Goal: Task Accomplishment & Management: Manage account settings

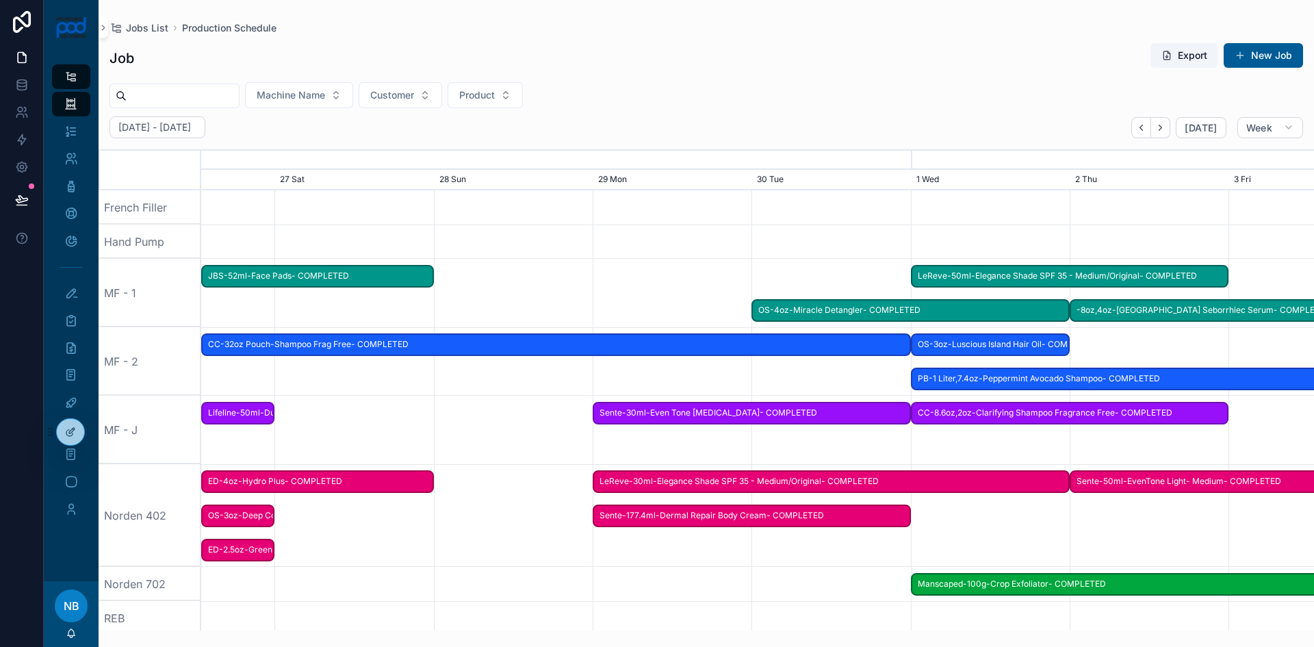
scroll to position [0, 1669]
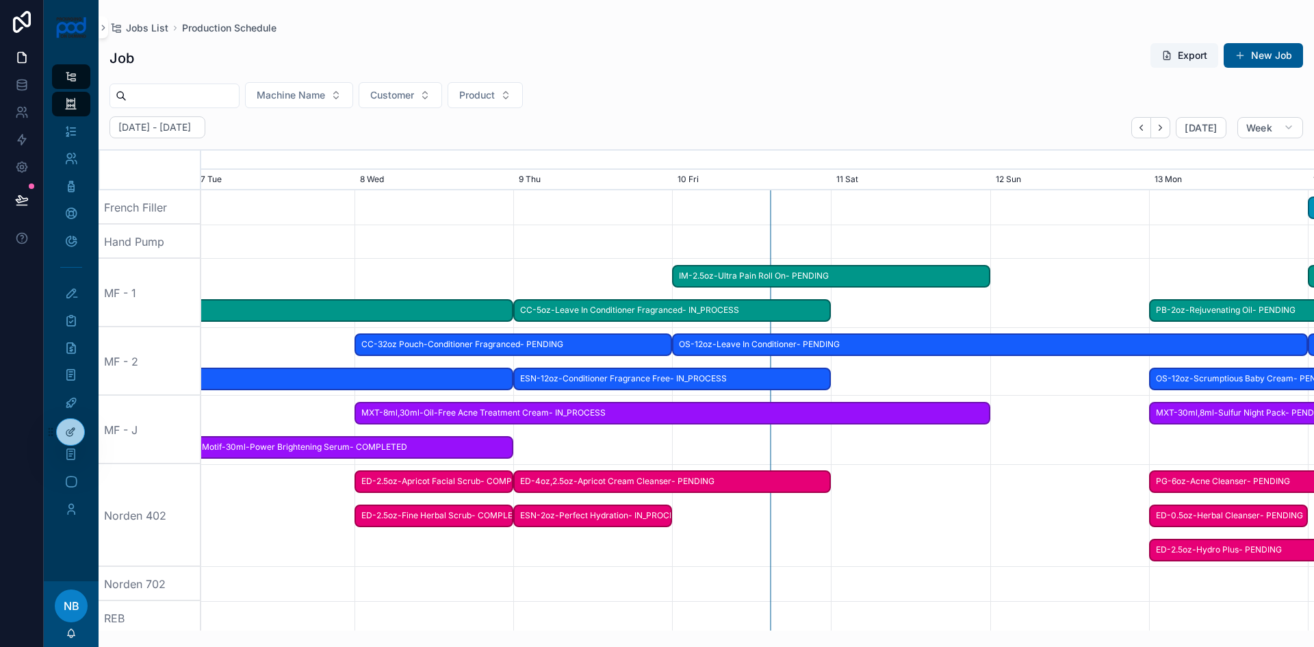
click at [546, 349] on span "CC-32oz Pouch-Conditioner Fragranced- PENDING" at bounding box center [513, 344] width 315 height 23
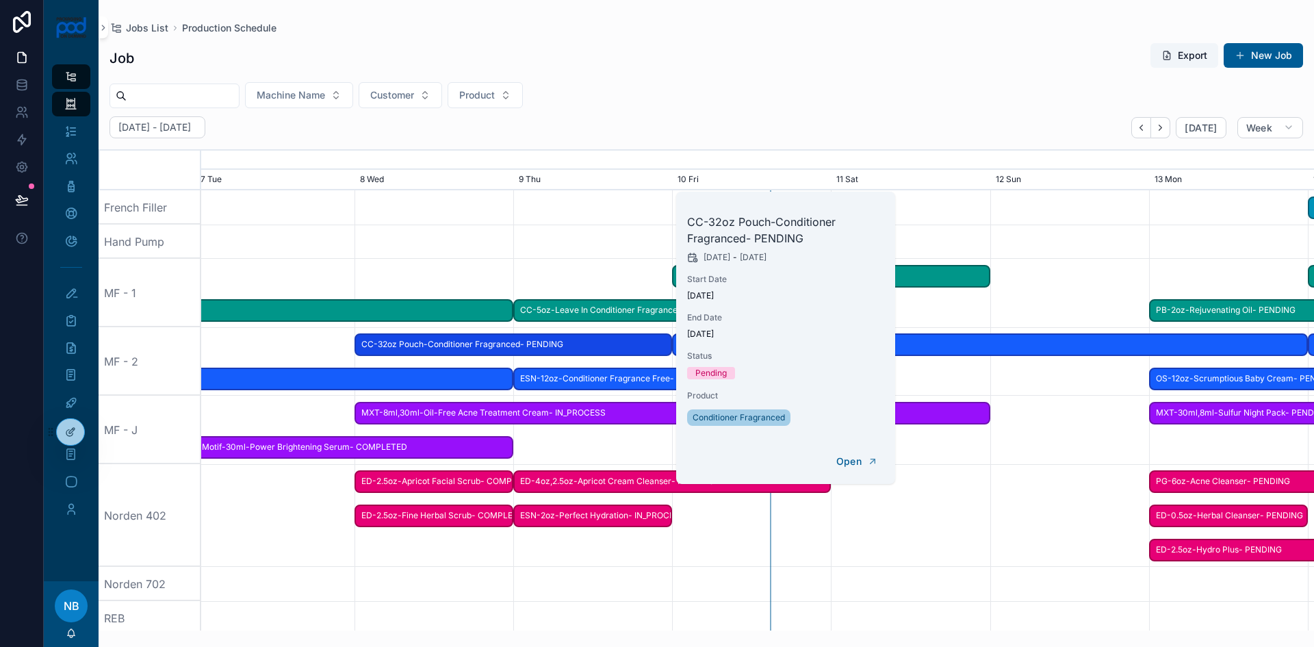
click at [0, 0] on span "Update Status" at bounding box center [0, 0] width 0 height 0
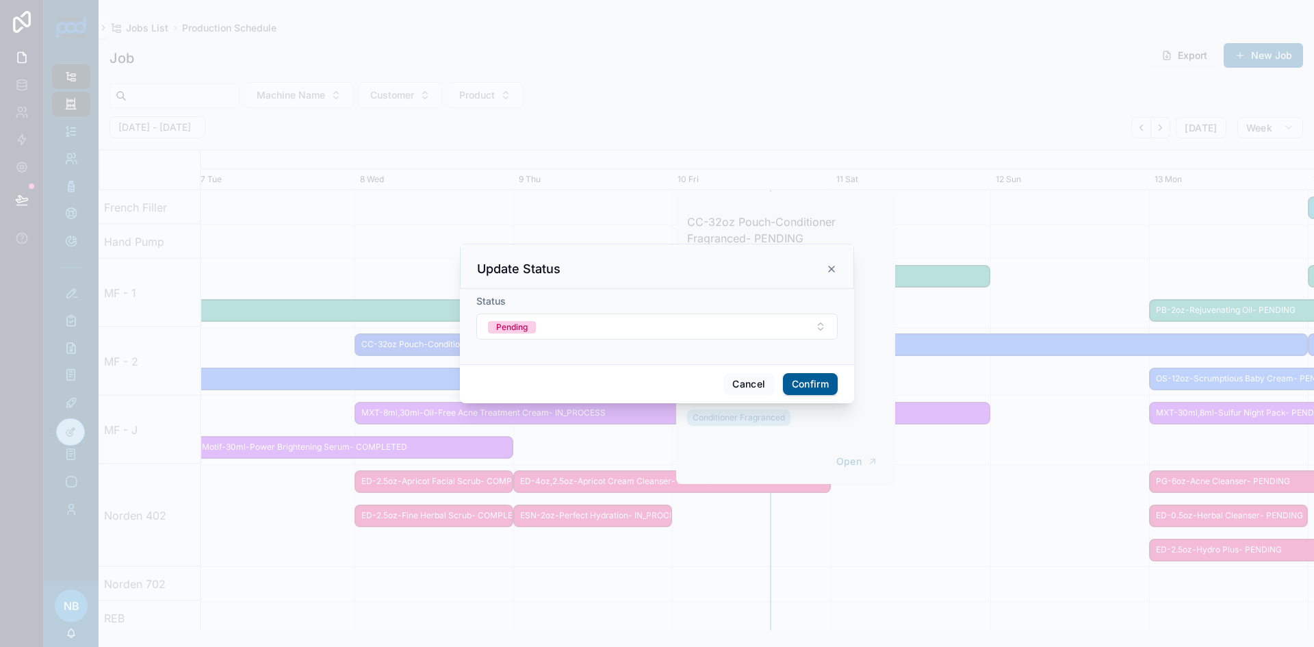
click at [523, 330] on div "Pending" at bounding box center [511, 327] width 31 height 12
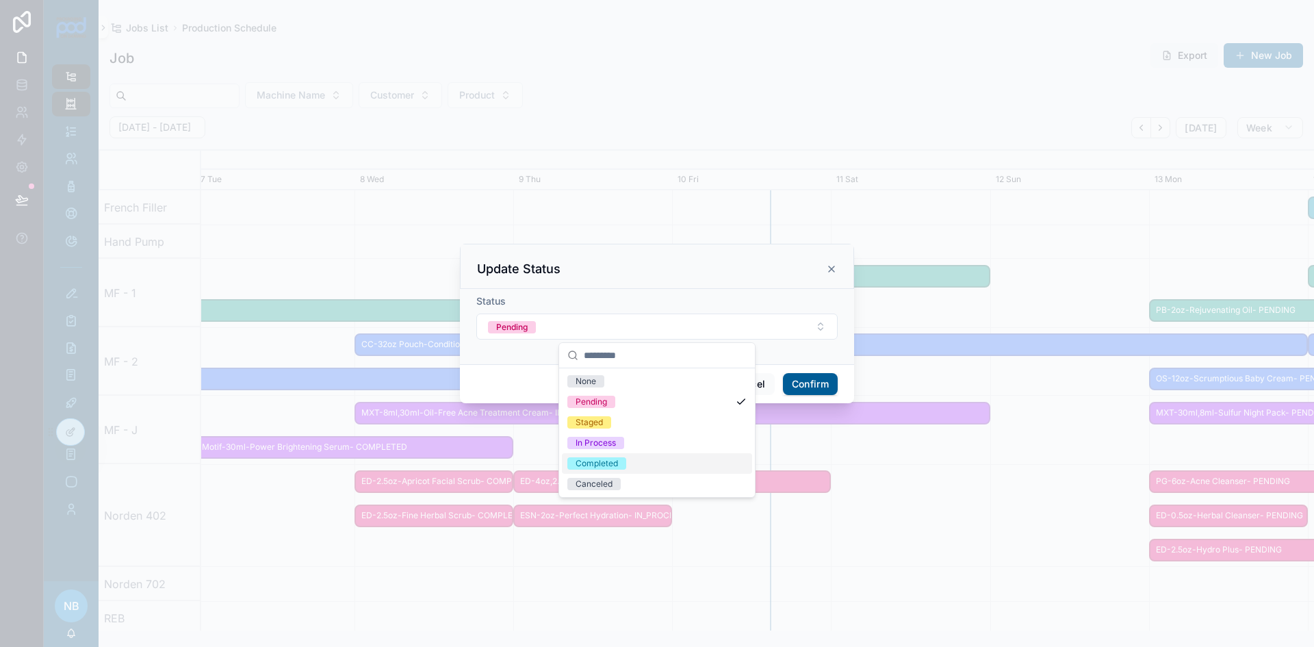
click at [610, 459] on div "Completed" at bounding box center [596, 463] width 42 height 12
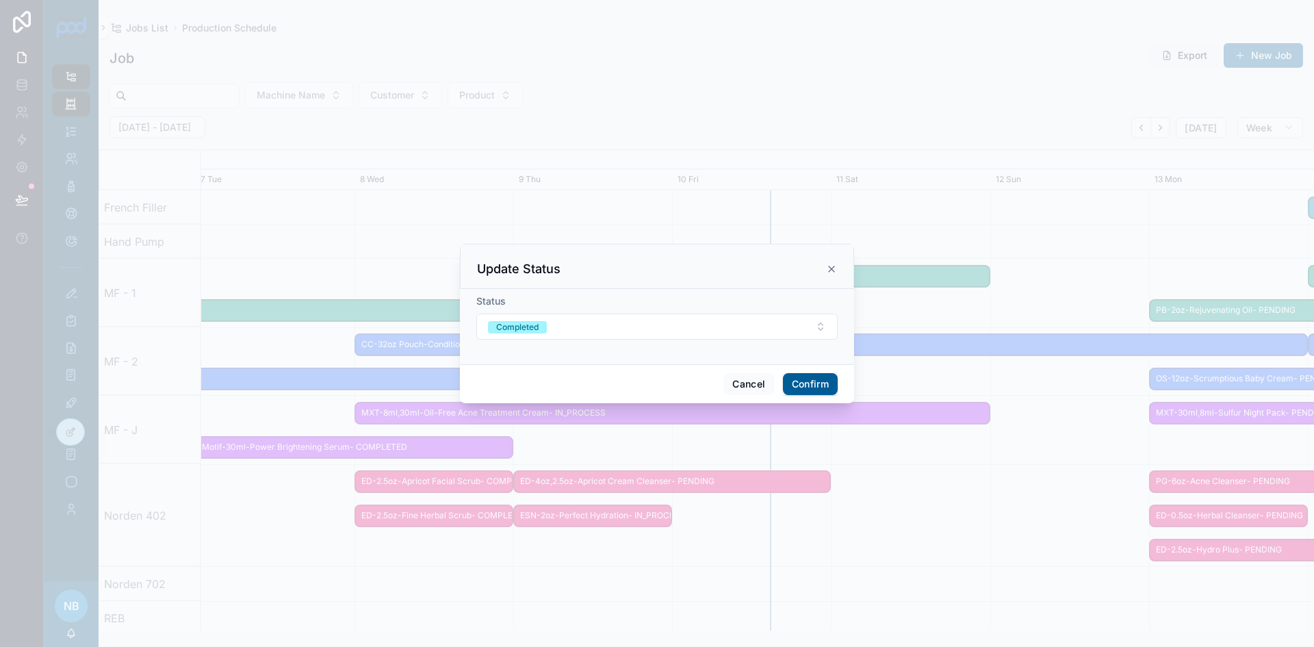
click at [800, 374] on div "Cancel Confirm" at bounding box center [657, 383] width 394 height 39
click at [813, 384] on button "Confirm" at bounding box center [810, 384] width 55 height 22
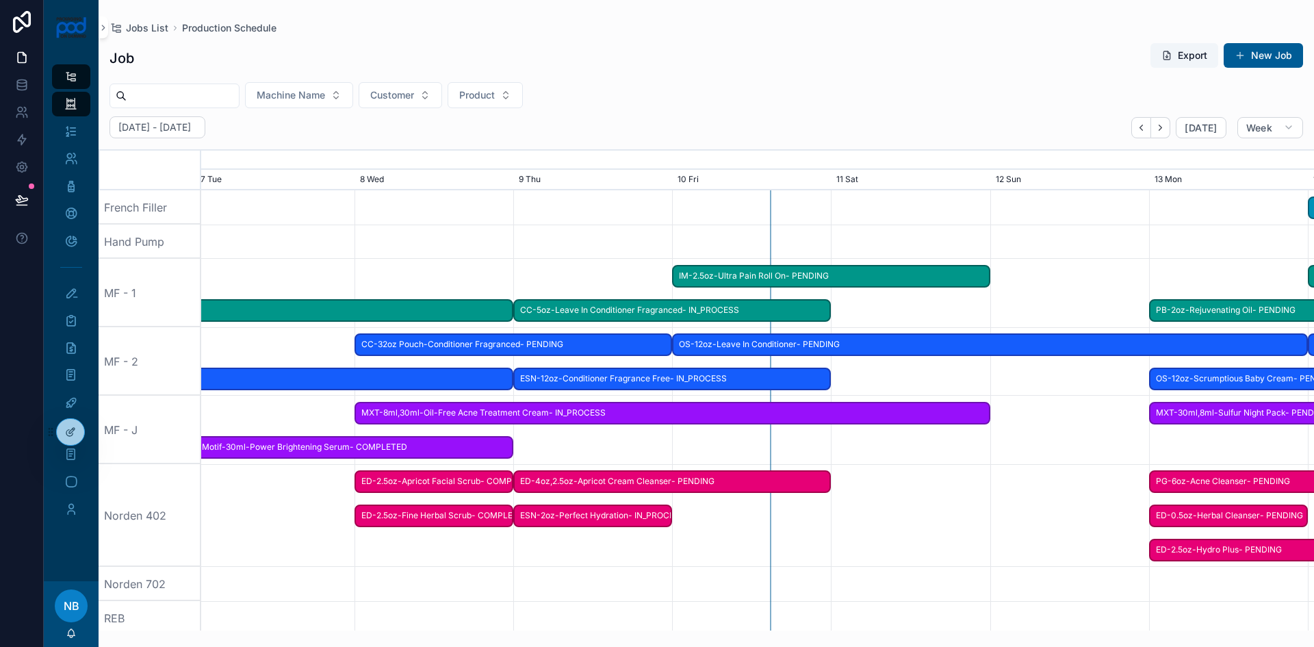
click at [669, 374] on span "ESN-12oz-Conditioner Fragrance Free- IN_PROCESS" at bounding box center [671, 378] width 315 height 23
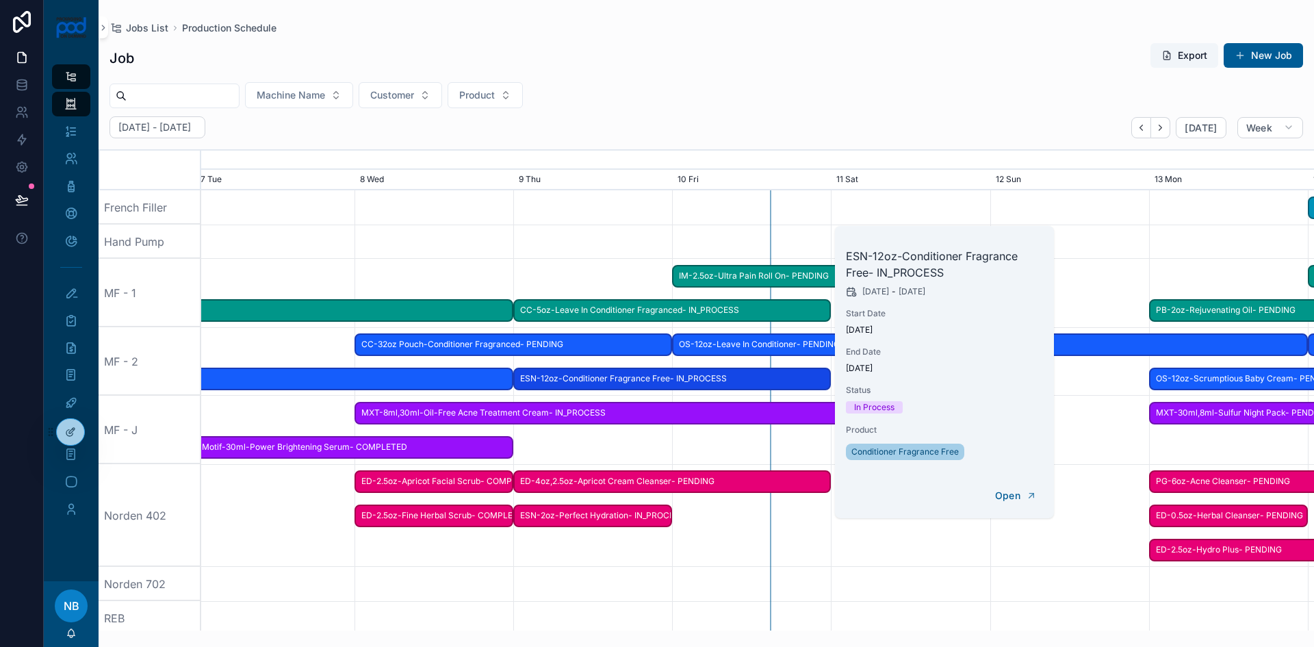
click at [0, 0] on span "Update Status" at bounding box center [0, 0] width 0 height 0
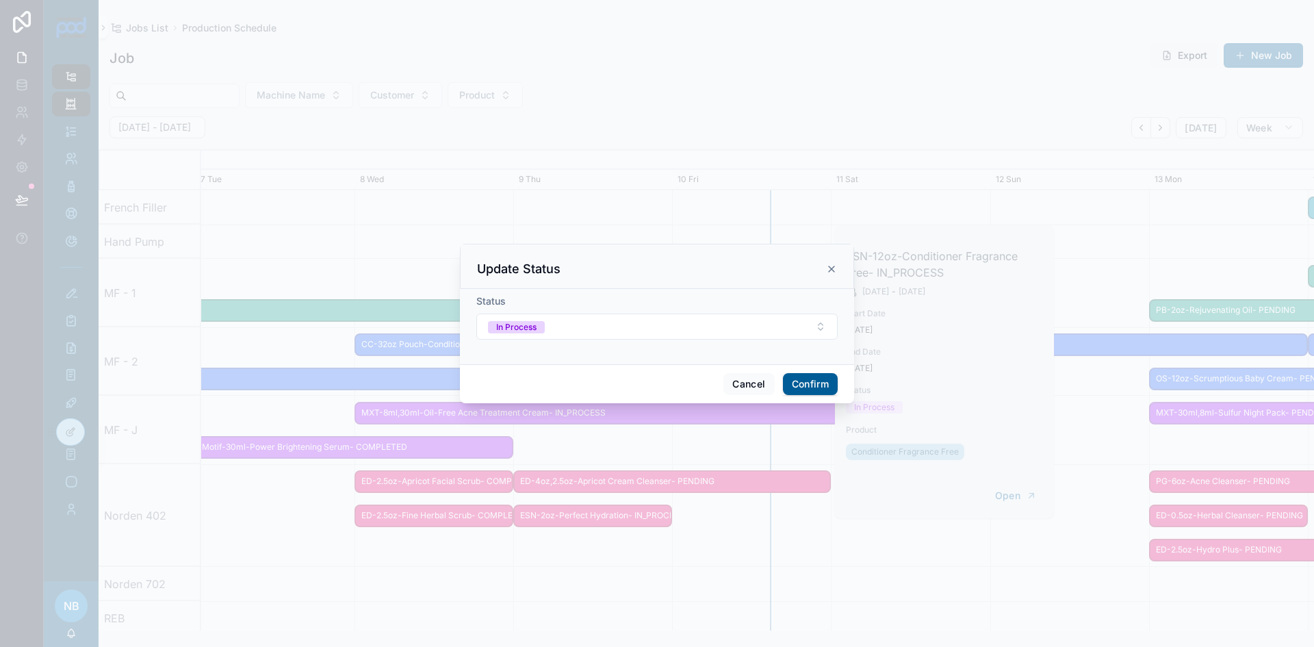
click at [831, 271] on icon at bounding box center [831, 268] width 11 height 11
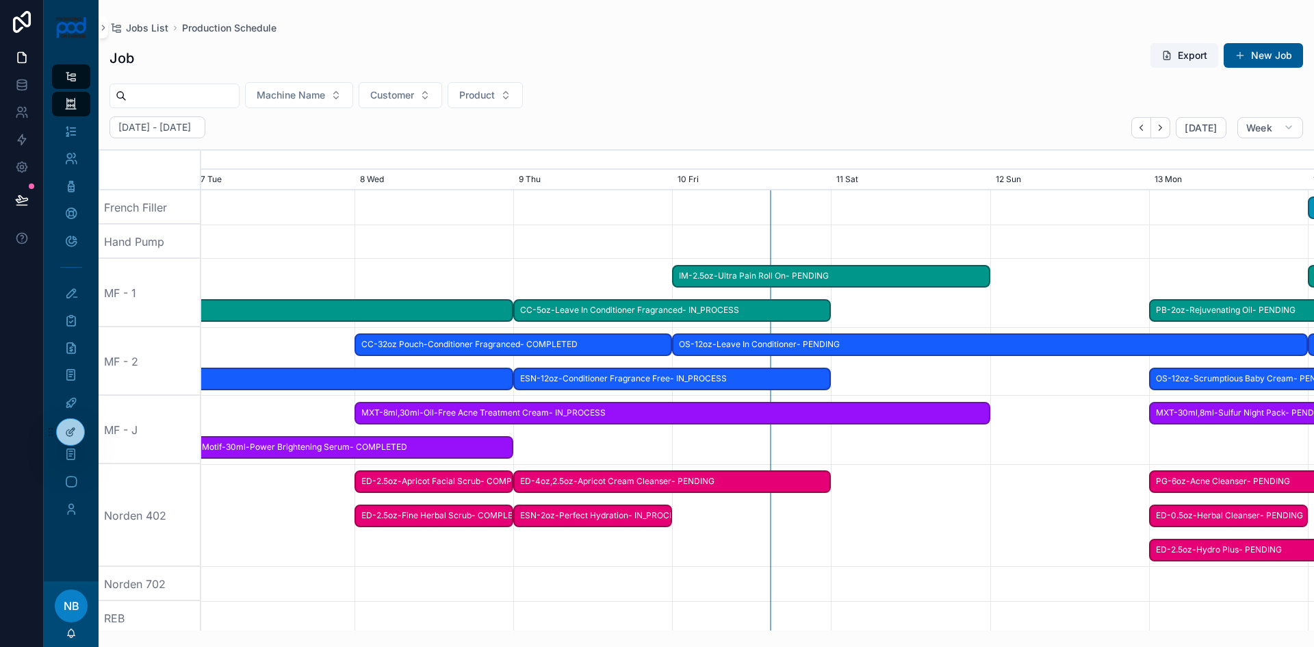
click at [572, 515] on span "ESN-2oz-Perfect Hydration- IN_PROCESS" at bounding box center [592, 515] width 156 height 23
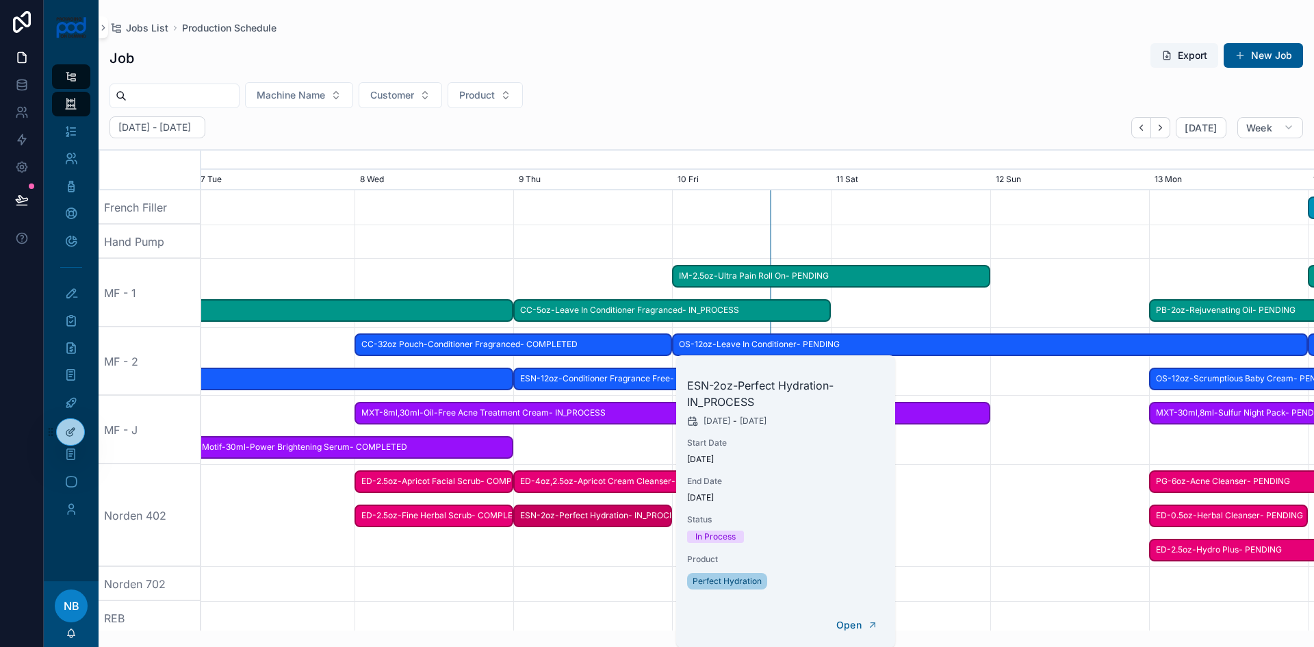
click at [0, 0] on span "Update Status" at bounding box center [0, 0] width 0 height 0
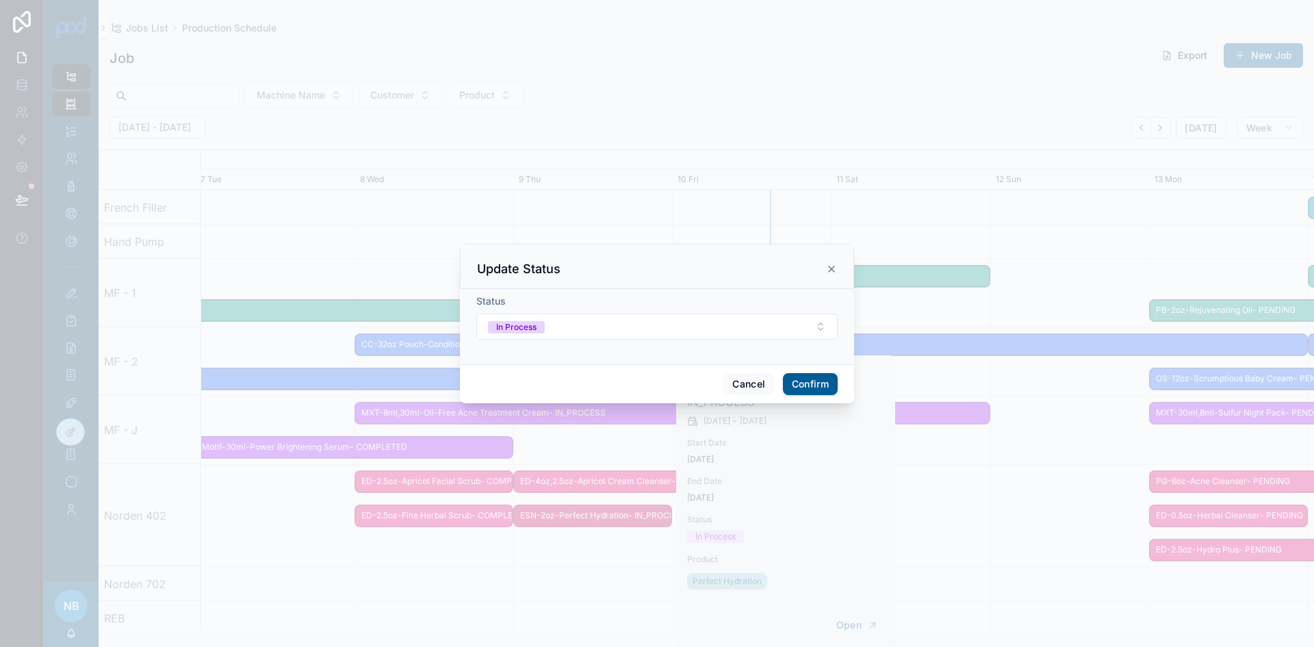
click at [562, 328] on button "In Process" at bounding box center [656, 326] width 361 height 26
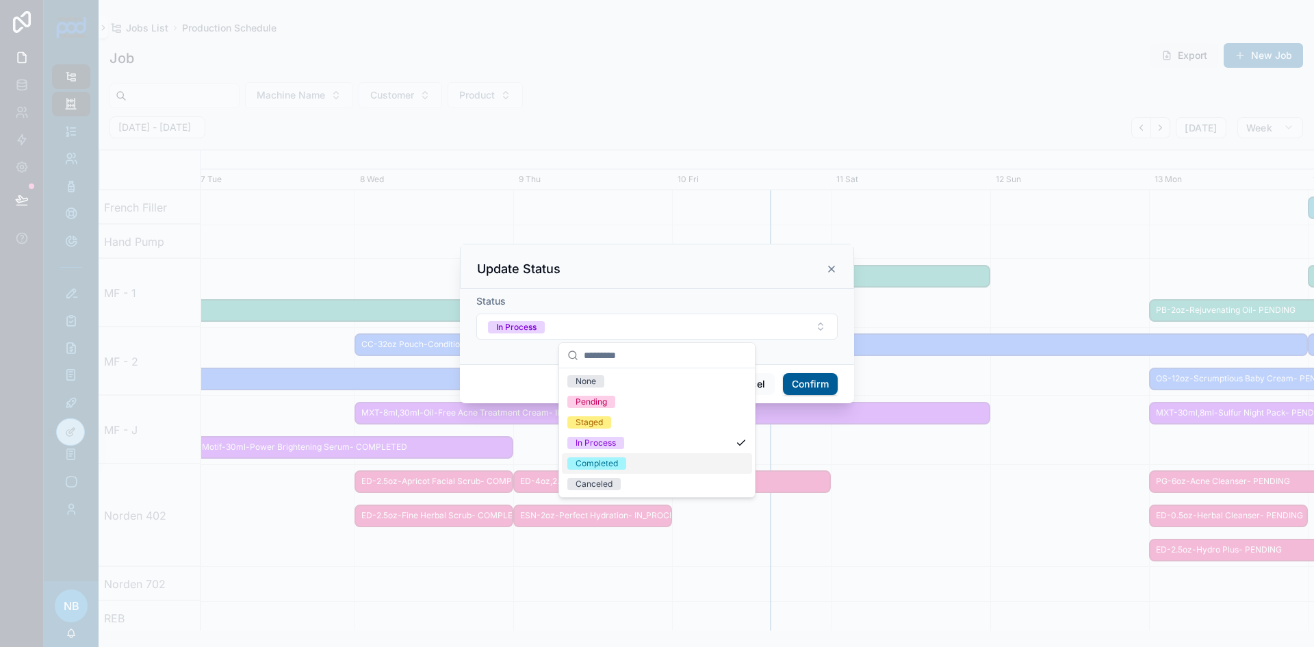
click at [592, 465] on div "Completed" at bounding box center [596, 463] width 42 height 12
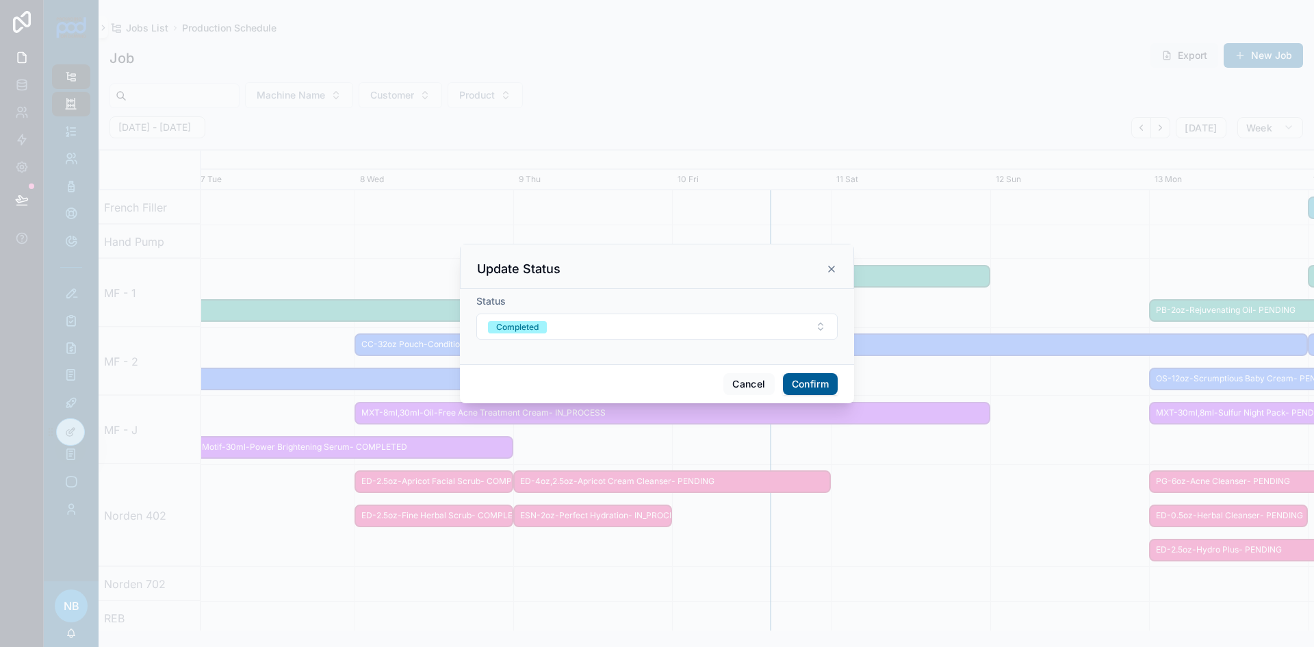
click at [826, 378] on button "Confirm" at bounding box center [810, 384] width 55 height 22
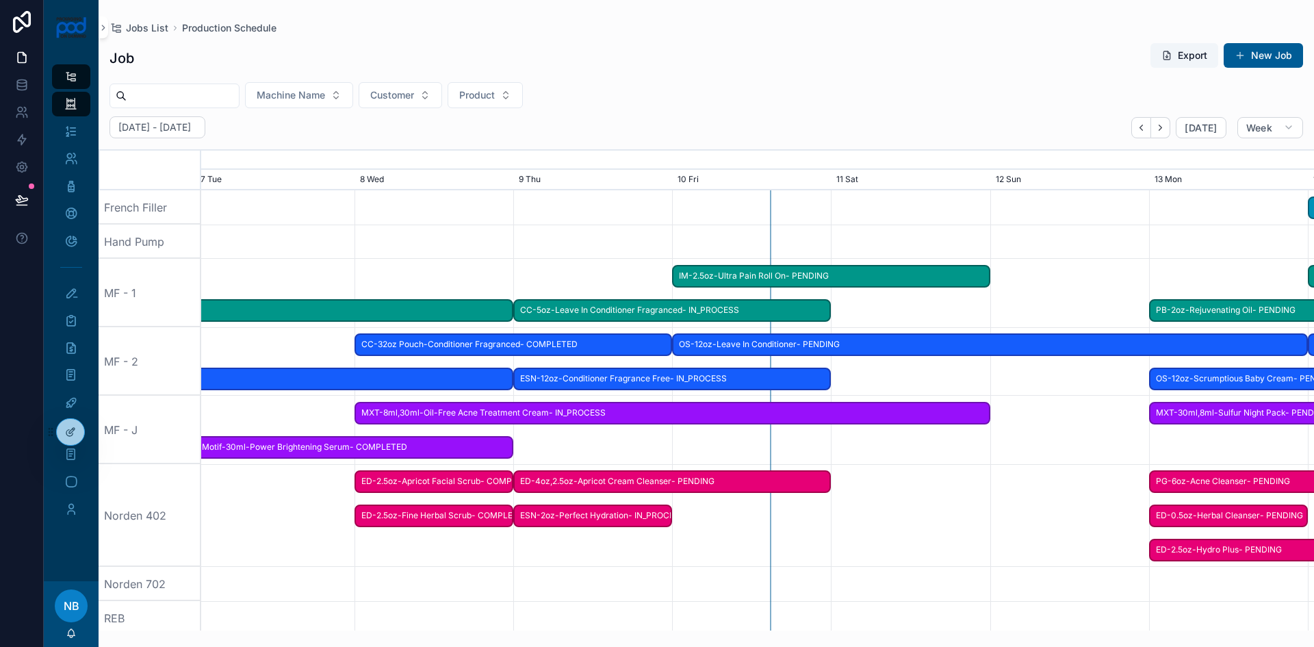
click at [1247, 551] on span "ED-2.5oz-Hydro Plus- PENDING" at bounding box center [1307, 549] width 315 height 23
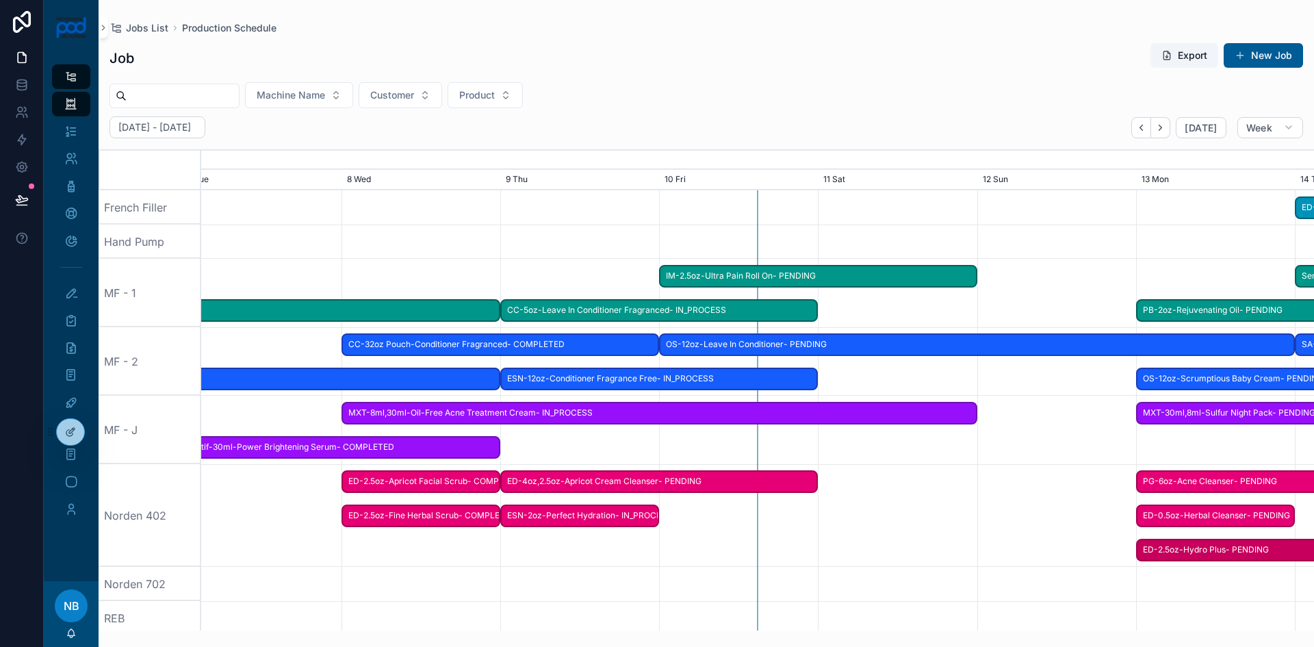
drag, startPoint x: 1247, startPoint y: 551, endPoint x: 1237, endPoint y: 544, distance: 12.7
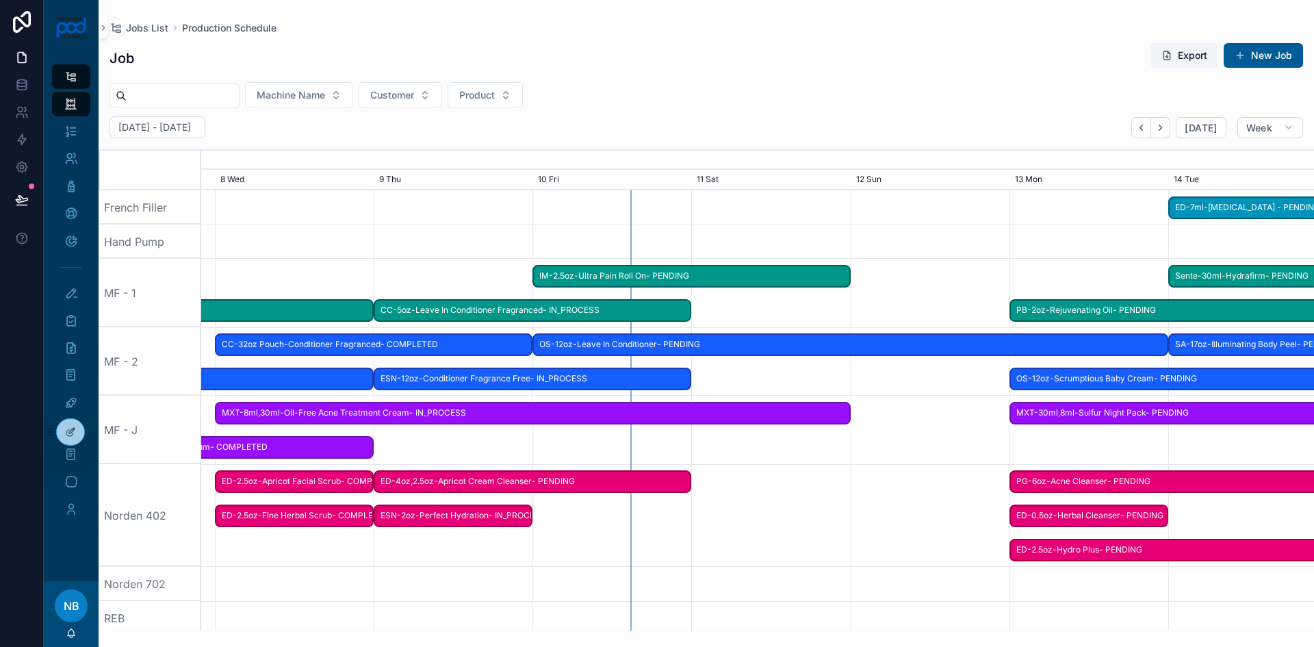
scroll to position [0, 1899]
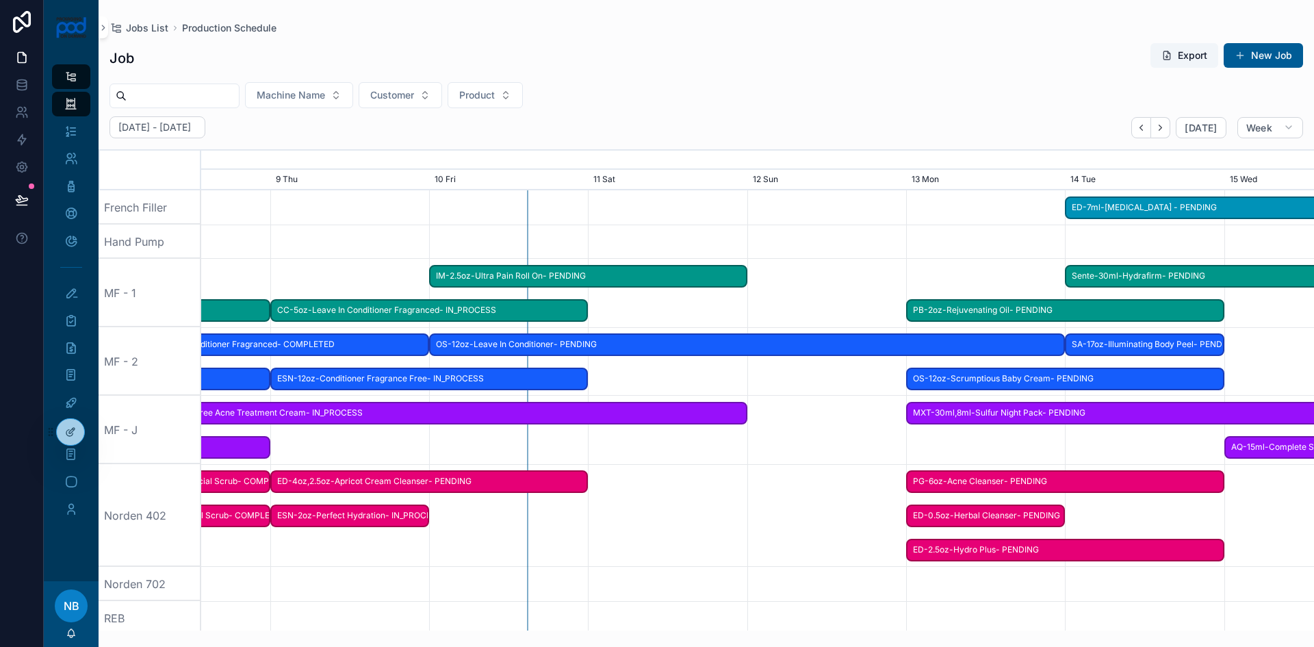
drag, startPoint x: 1208, startPoint y: 601, endPoint x: 929, endPoint y: 571, distance: 280.1
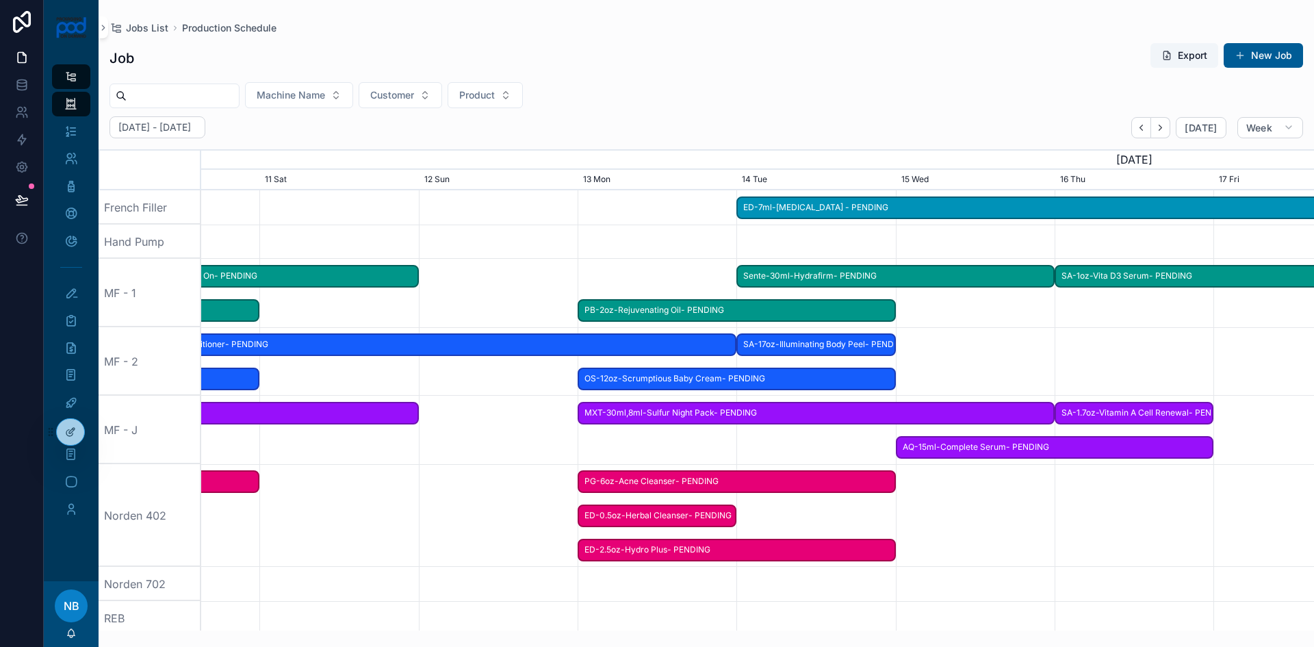
scroll to position [0, 1669]
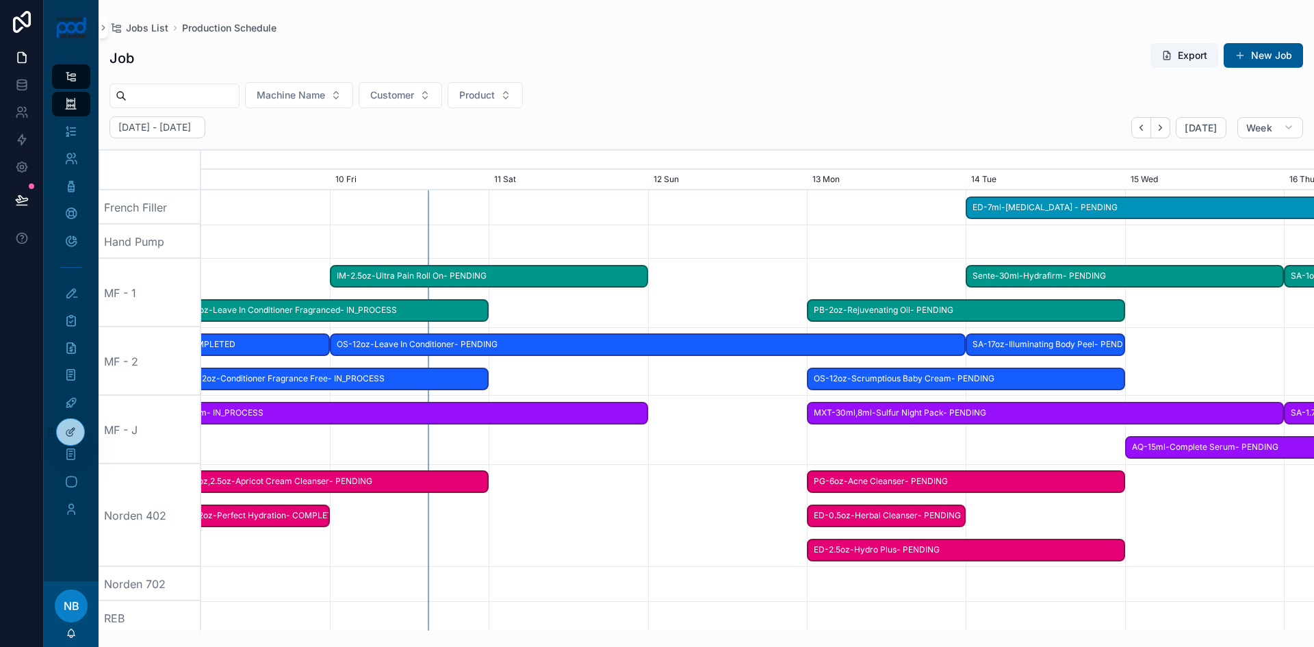
click at [1069, 553] on span "ED-2.5oz-Hydro Plus- PENDING" at bounding box center [965, 549] width 315 height 23
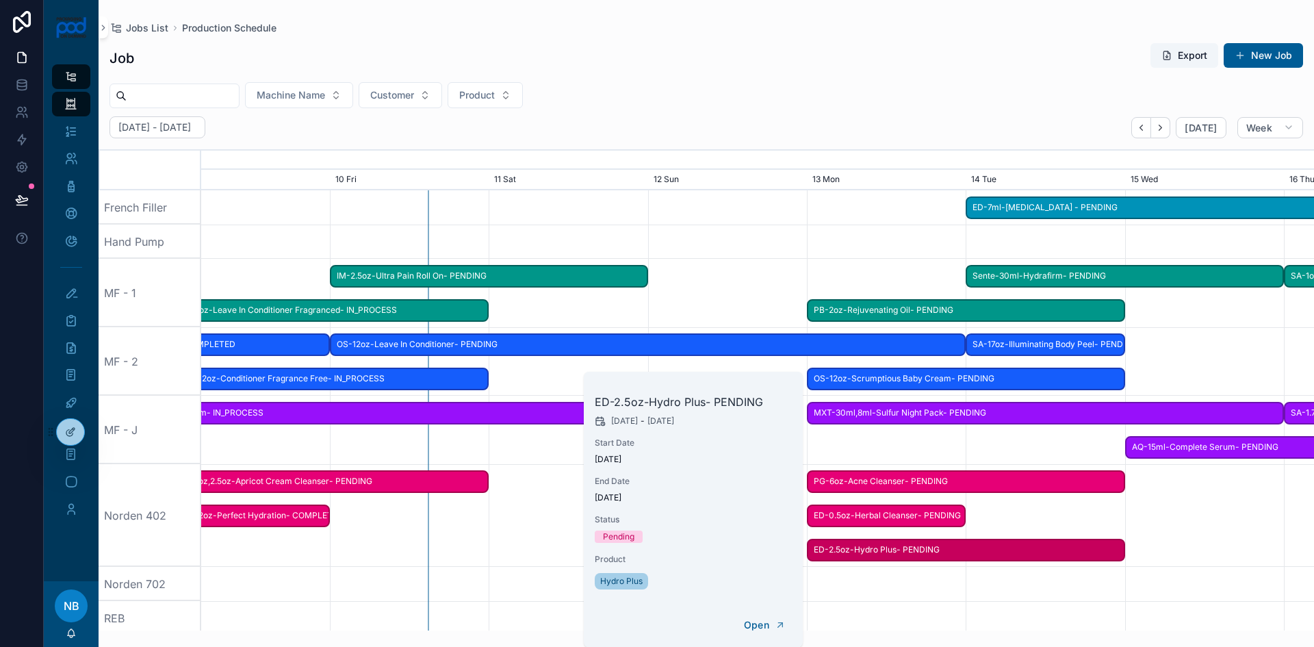
scroll to position [0, 1675]
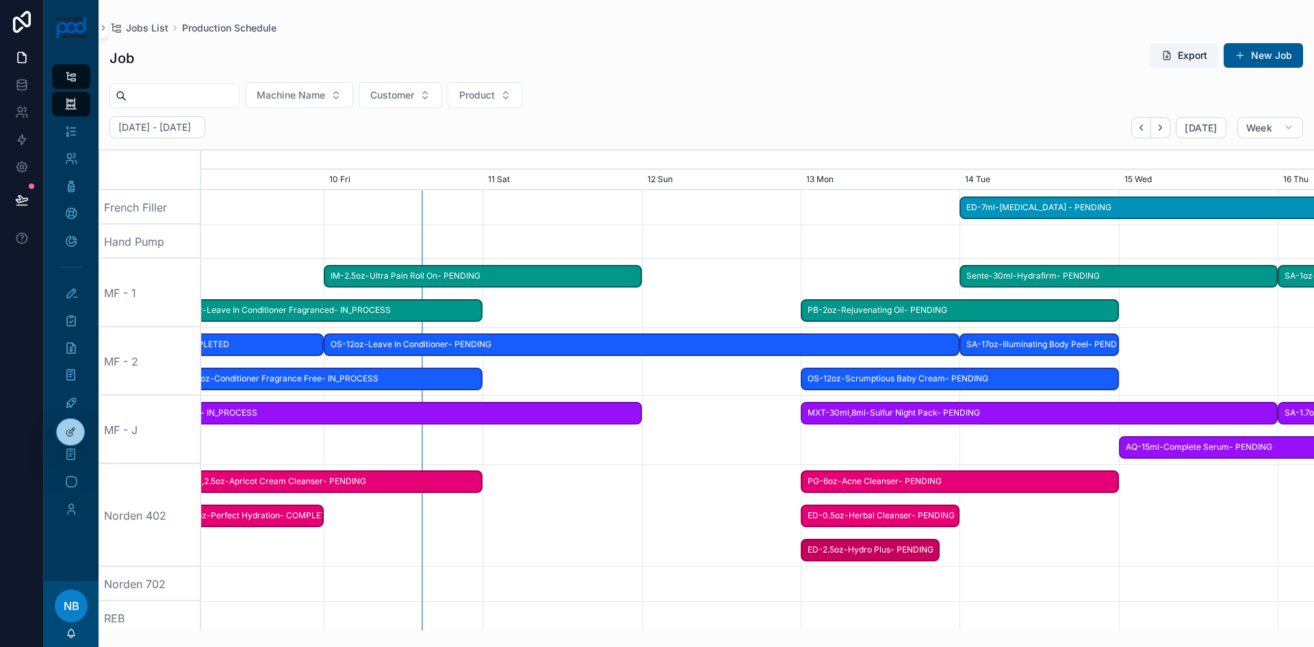
drag, startPoint x: 1121, startPoint y: 555, endPoint x: 939, endPoint y: 565, distance: 182.3
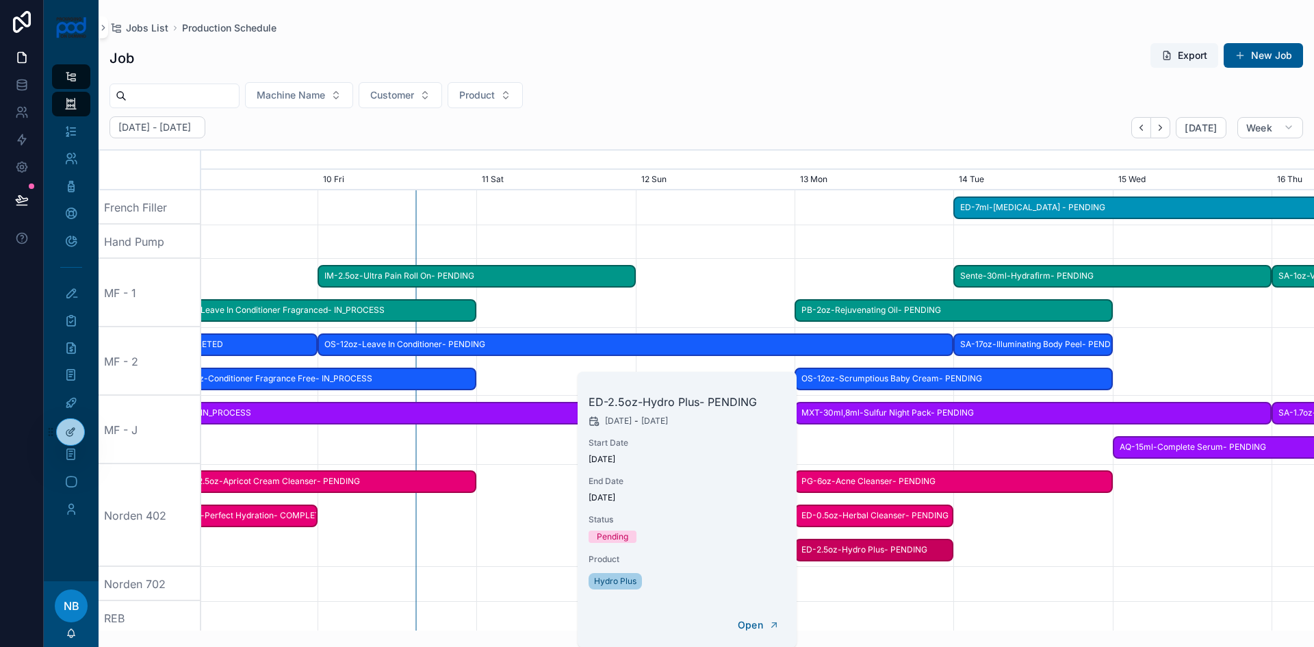
scroll to position [0, 1669]
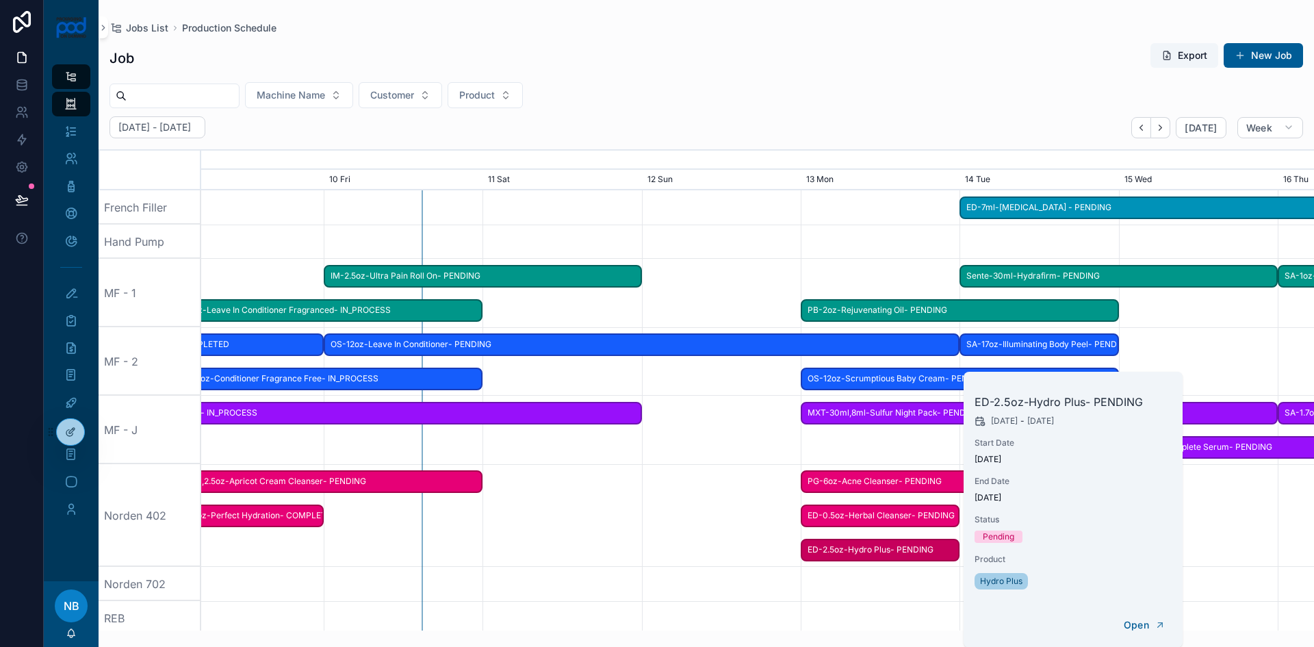
click at [953, 595] on div "scrollable content" at bounding box center [757, 583] width 4450 height 34
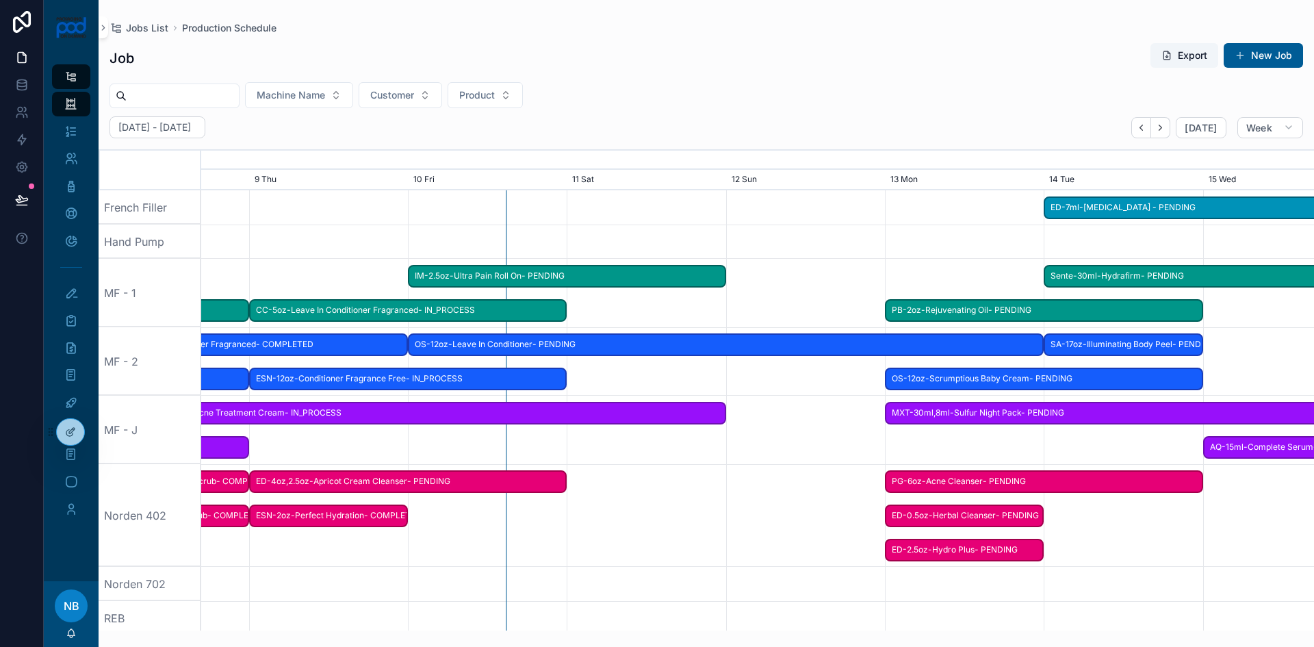
scroll to position [0, 1583]
drag, startPoint x: 357, startPoint y: 553, endPoint x: 443, endPoint y: 553, distance: 85.5
click at [443, 553] on div "scrollable content" at bounding box center [843, 515] width 4450 height 103
click at [888, 549] on span "ED-2.5oz-Hydro Plus- PENDING" at bounding box center [965, 549] width 156 height 23
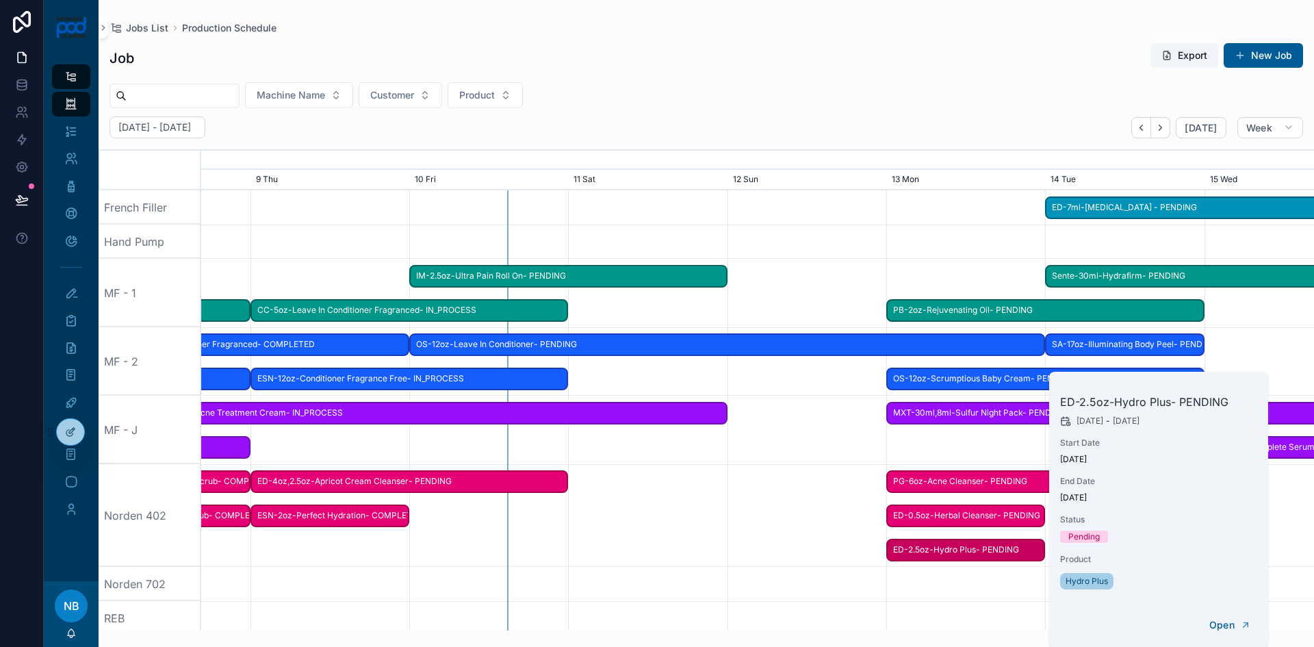
scroll to position [0, 1587]
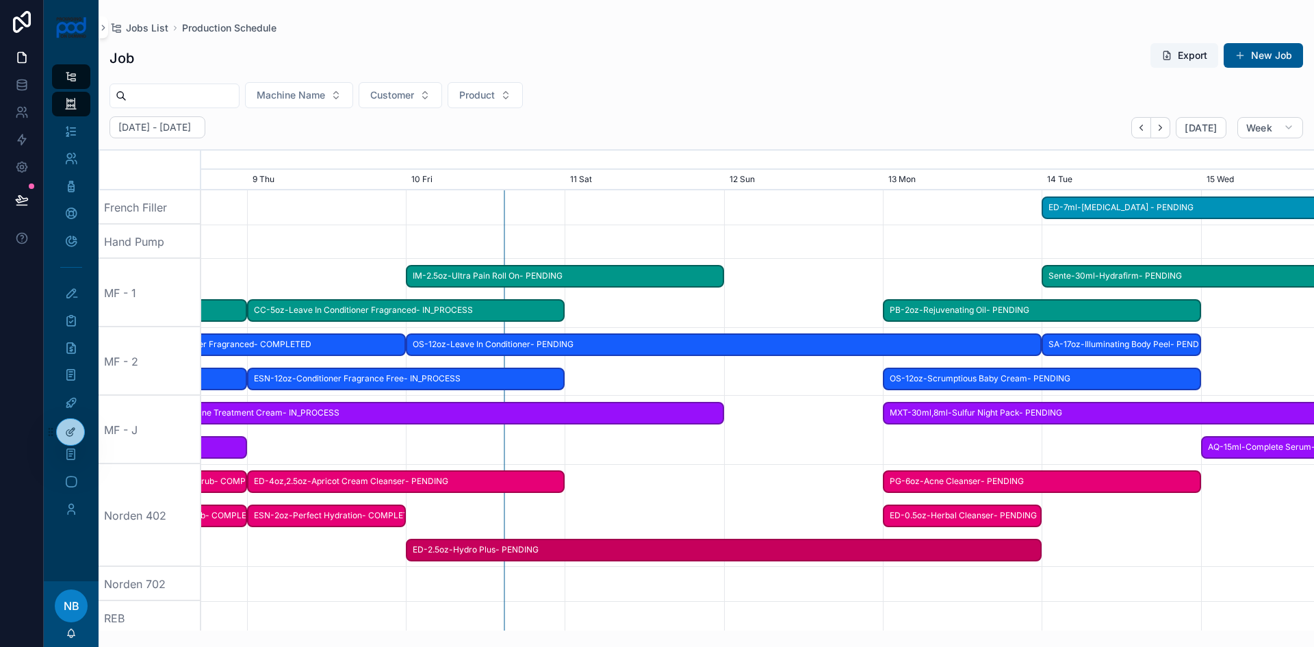
drag, startPoint x: 892, startPoint y: 548, endPoint x: 404, endPoint y: 505, distance: 490.4
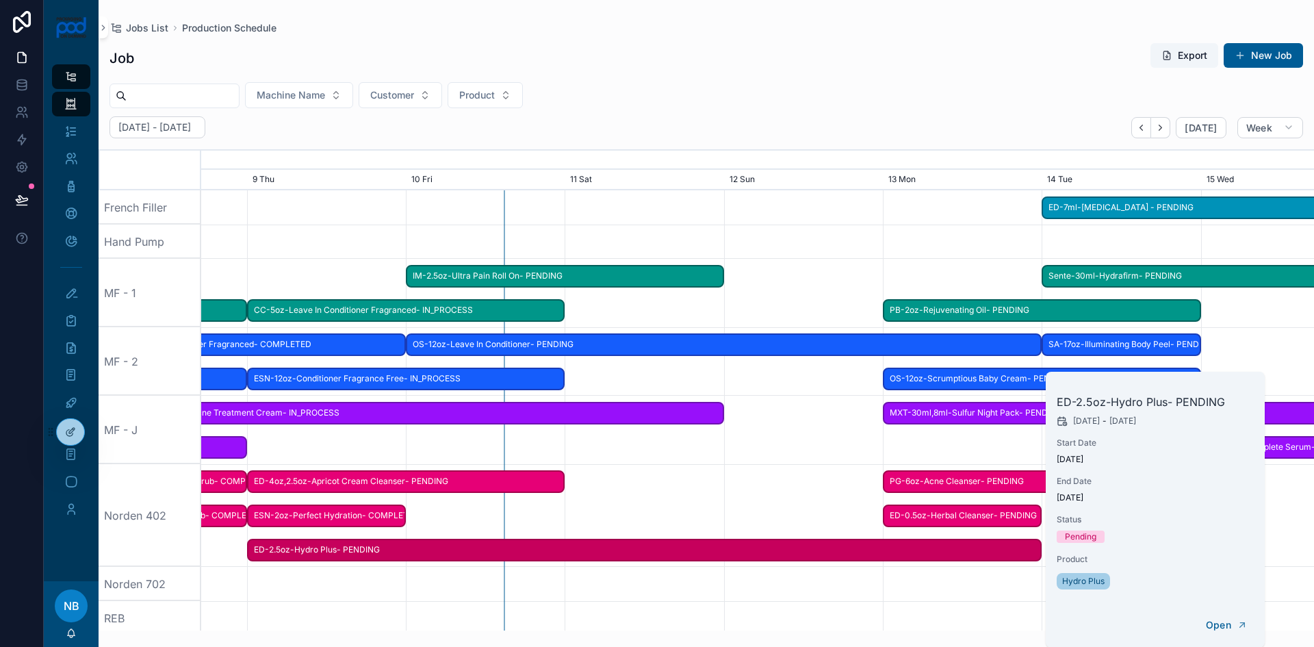
click at [254, 550] on span "scrollable content" at bounding box center [256, 550] width 16 height 20
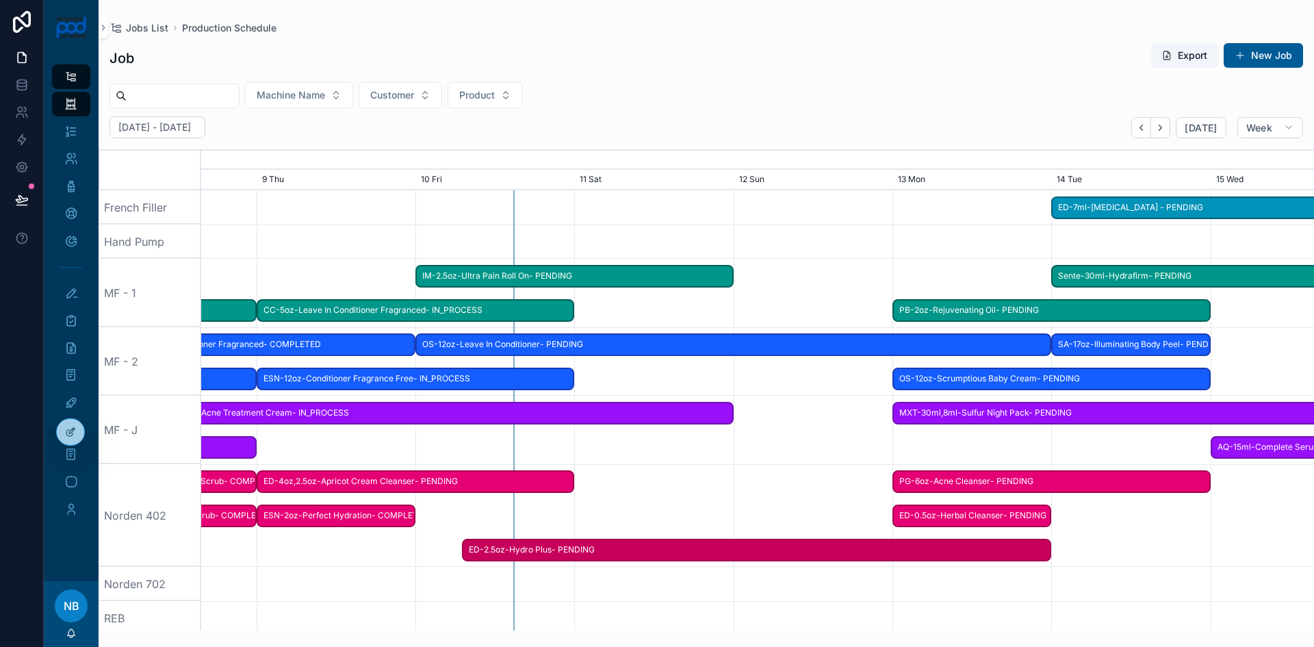
scroll to position [0, 0]
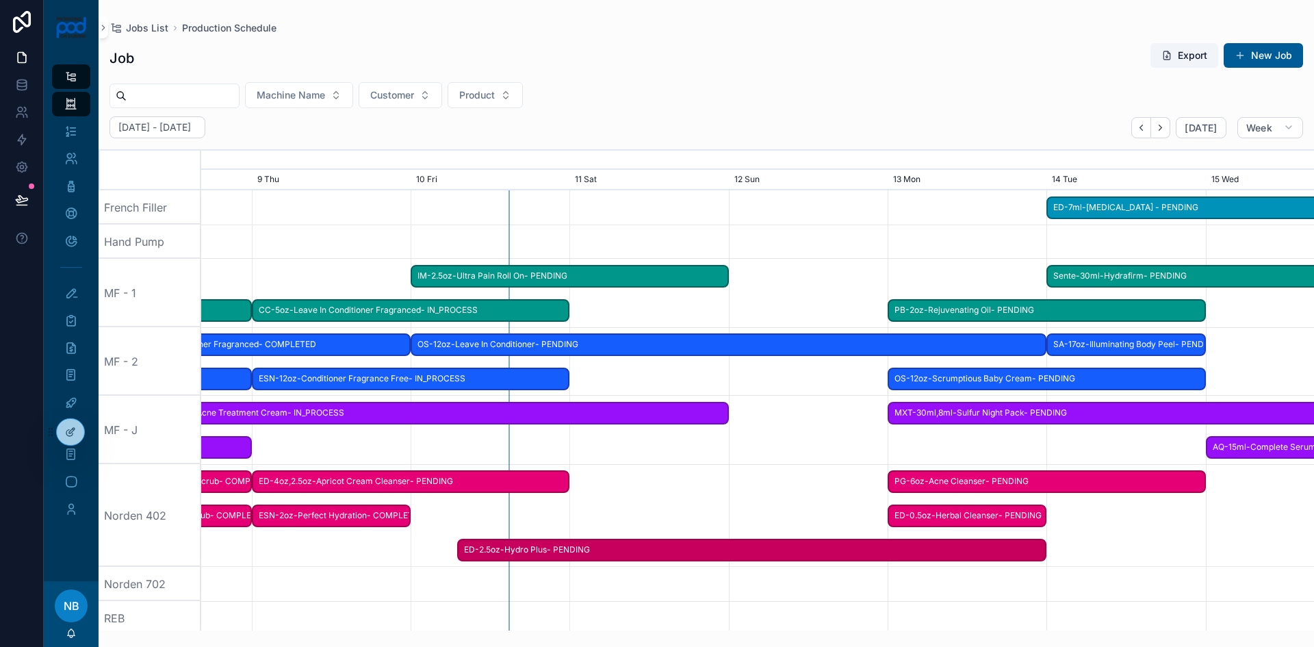
drag, startPoint x: 254, startPoint y: 550, endPoint x: 491, endPoint y: 548, distance: 237.4
click at [475, 548] on span "scrollable content" at bounding box center [466, 550] width 16 height 20
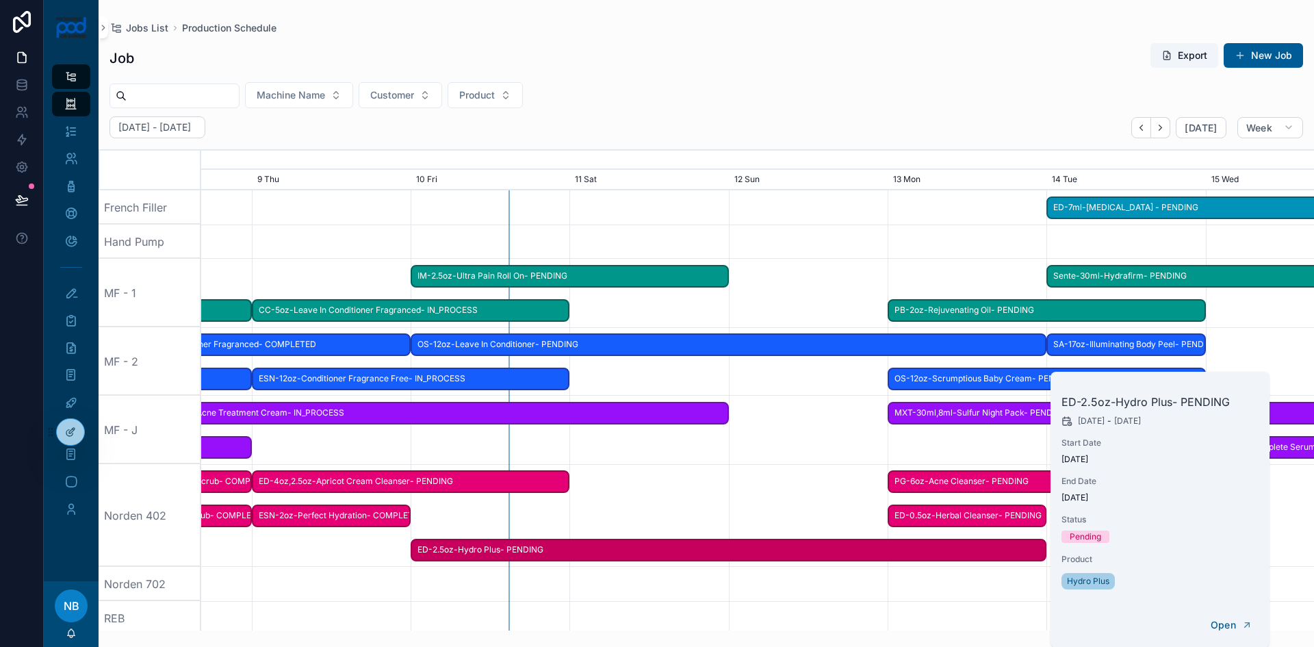
click at [461, 521] on div "scrollable content" at bounding box center [757, 515] width 4450 height 103
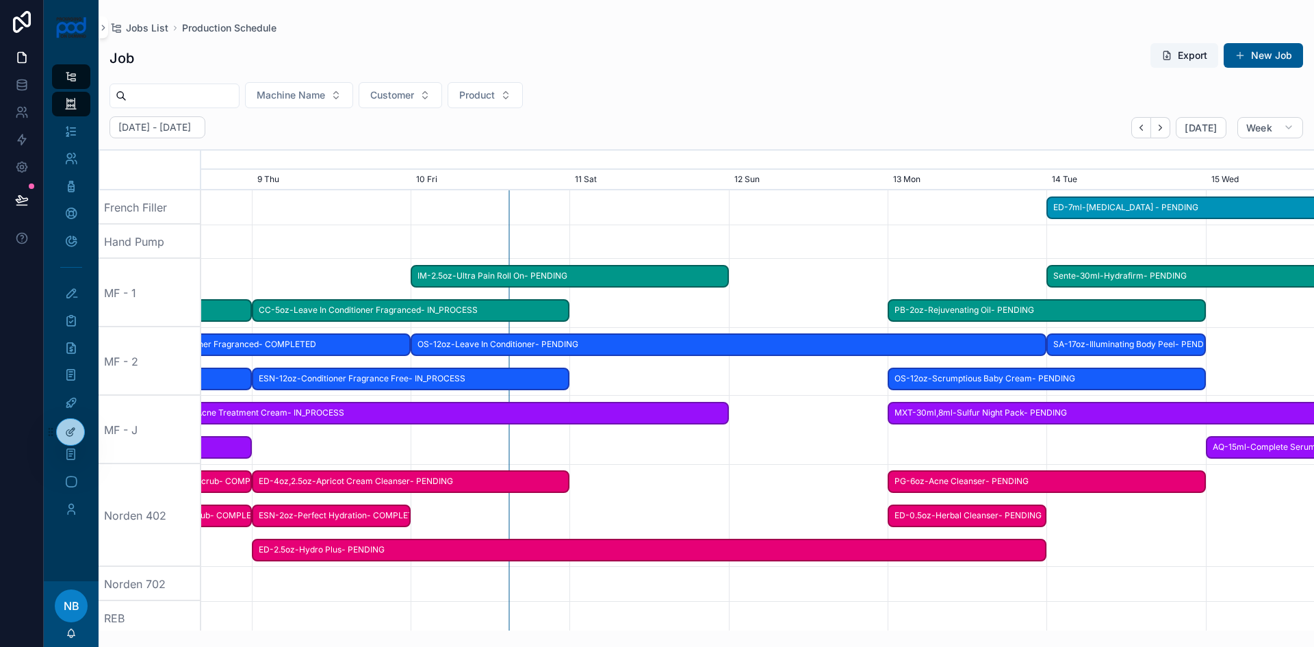
click at [261, 546] on span "ED-2.5oz-Hydro Plus- PENDING" at bounding box center [649, 549] width 792 height 23
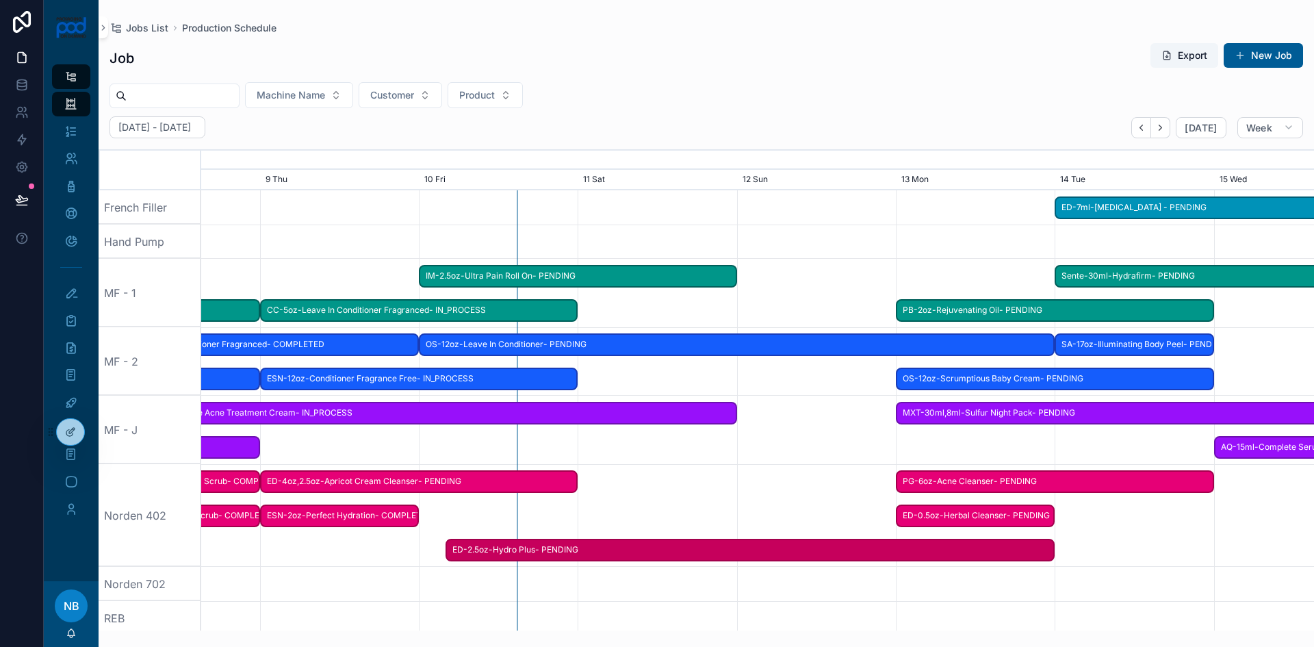
drag, startPoint x: 260, startPoint y: 547, endPoint x: 452, endPoint y: 532, distance: 192.9
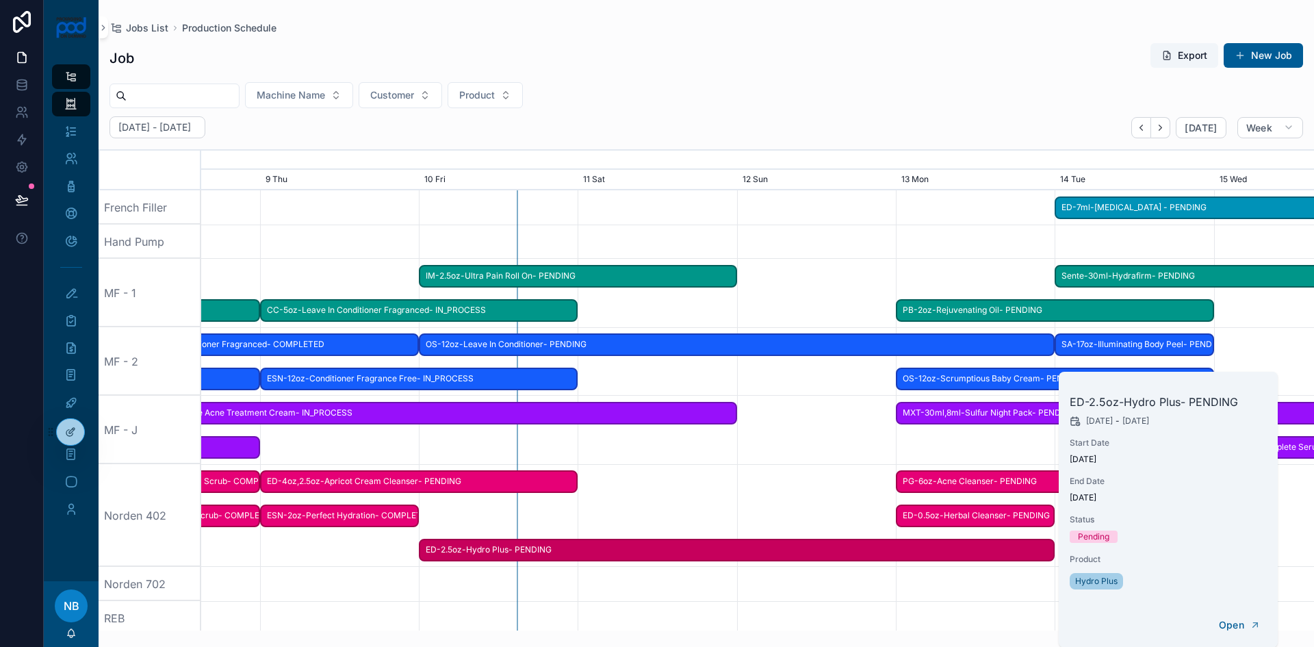
click at [488, 517] on div "scrollable content" at bounding box center [757, 515] width 4450 height 103
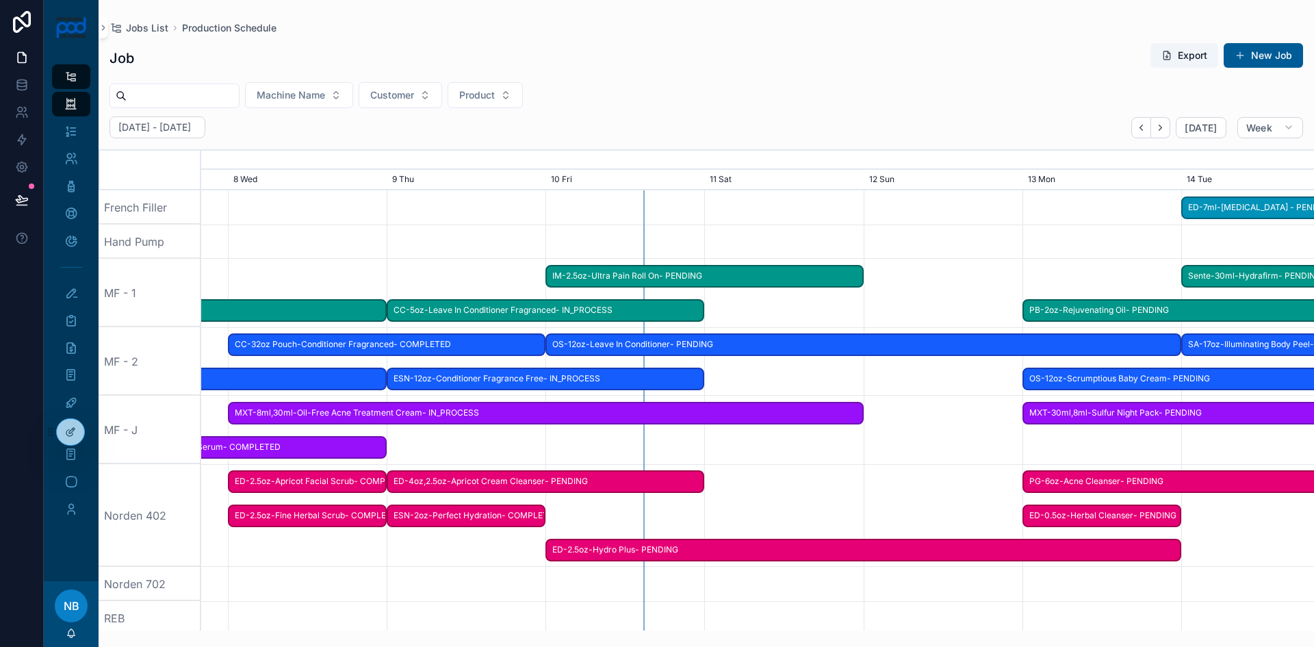
drag, startPoint x: 478, startPoint y: 512, endPoint x: 583, endPoint y: 506, distance: 105.5
click at [583, 506] on div "scrollable content" at bounding box center [884, 515] width 4450 height 103
click at [660, 551] on span "ED-2.5oz-Hydro Plus- PENDING" at bounding box center [863, 549] width 633 height 23
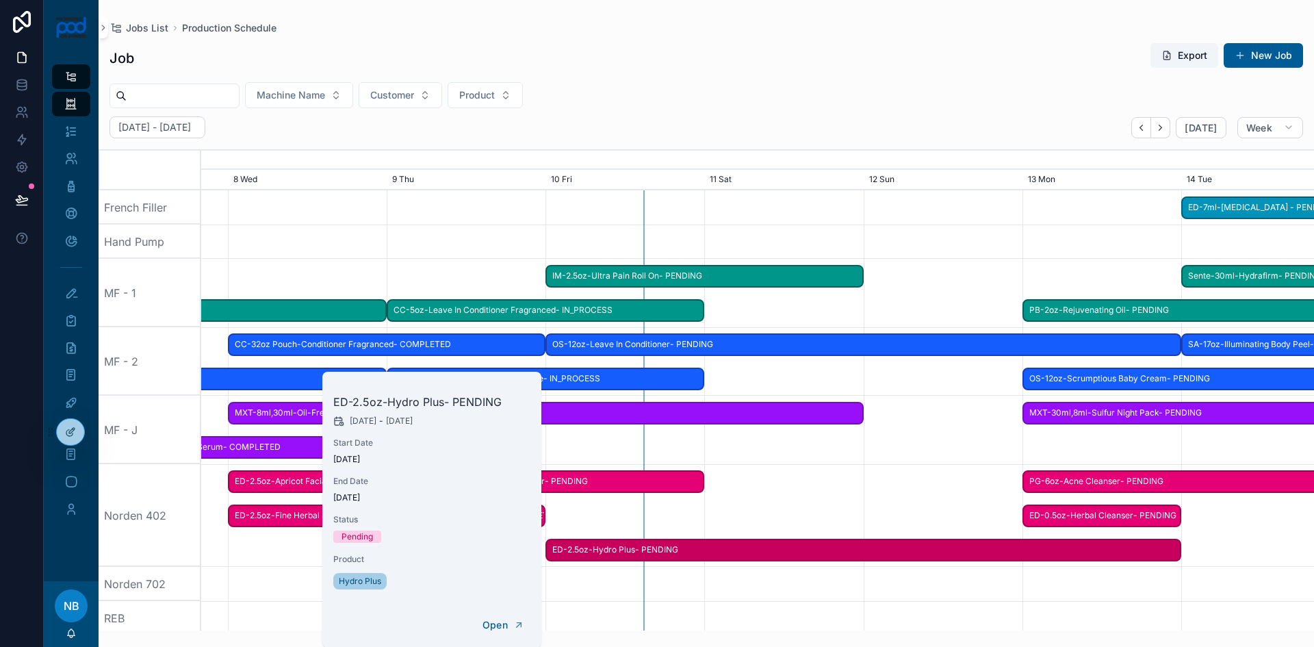
click at [0, 0] on span "Update Status" at bounding box center [0, 0] width 0 height 0
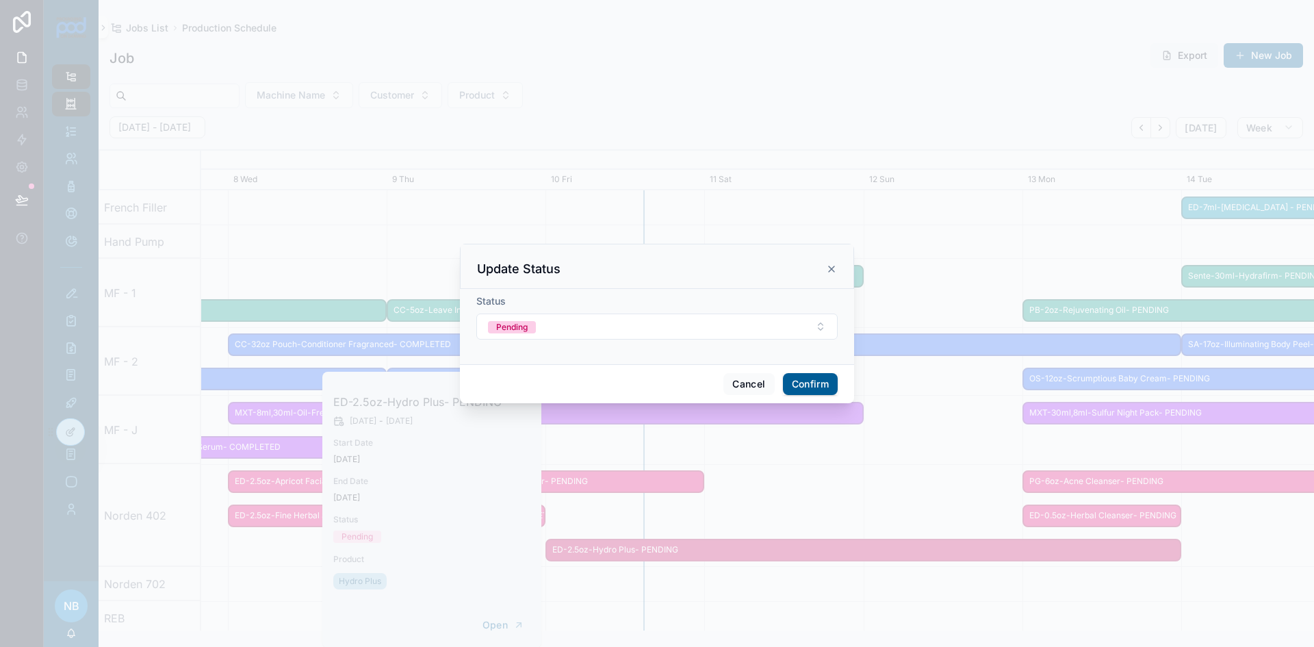
click at [584, 334] on button "Pending" at bounding box center [656, 326] width 361 height 26
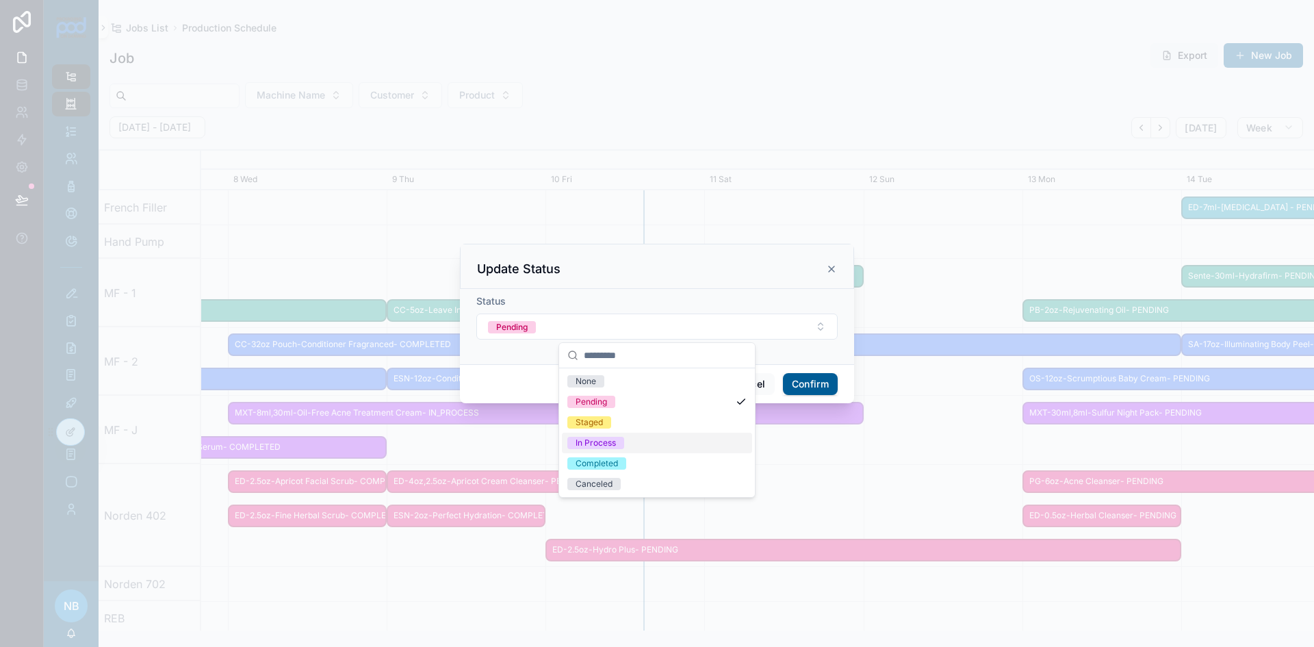
click at [609, 444] on div "In Process" at bounding box center [595, 442] width 40 height 12
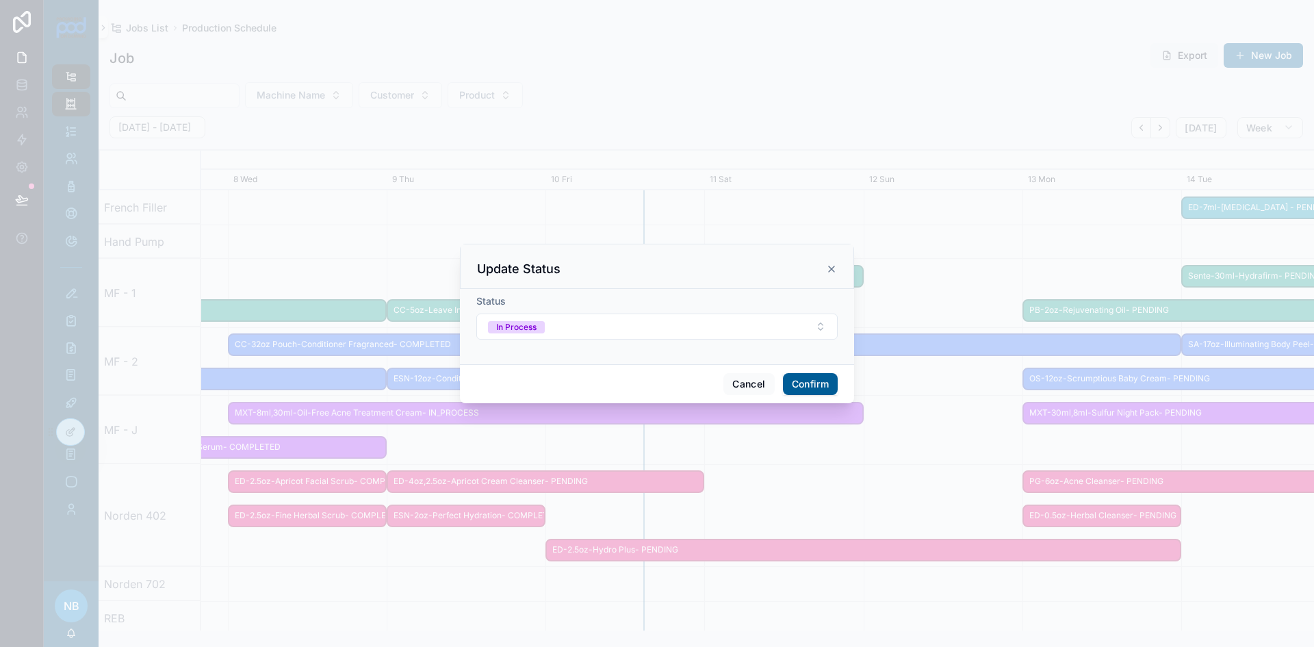
click at [831, 380] on button "Confirm" at bounding box center [810, 384] width 55 height 22
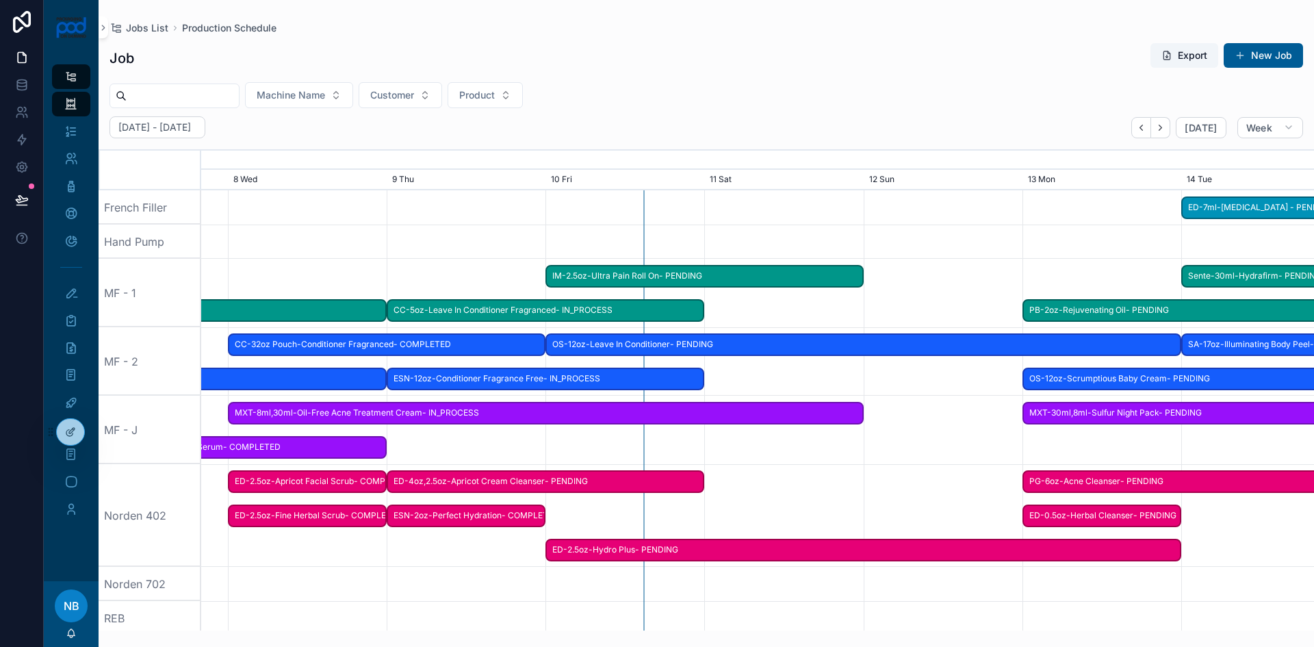
click at [511, 484] on span "ED-4oz,2.5oz-Apricot Cream Cleanser- PENDING" at bounding box center [545, 481] width 315 height 23
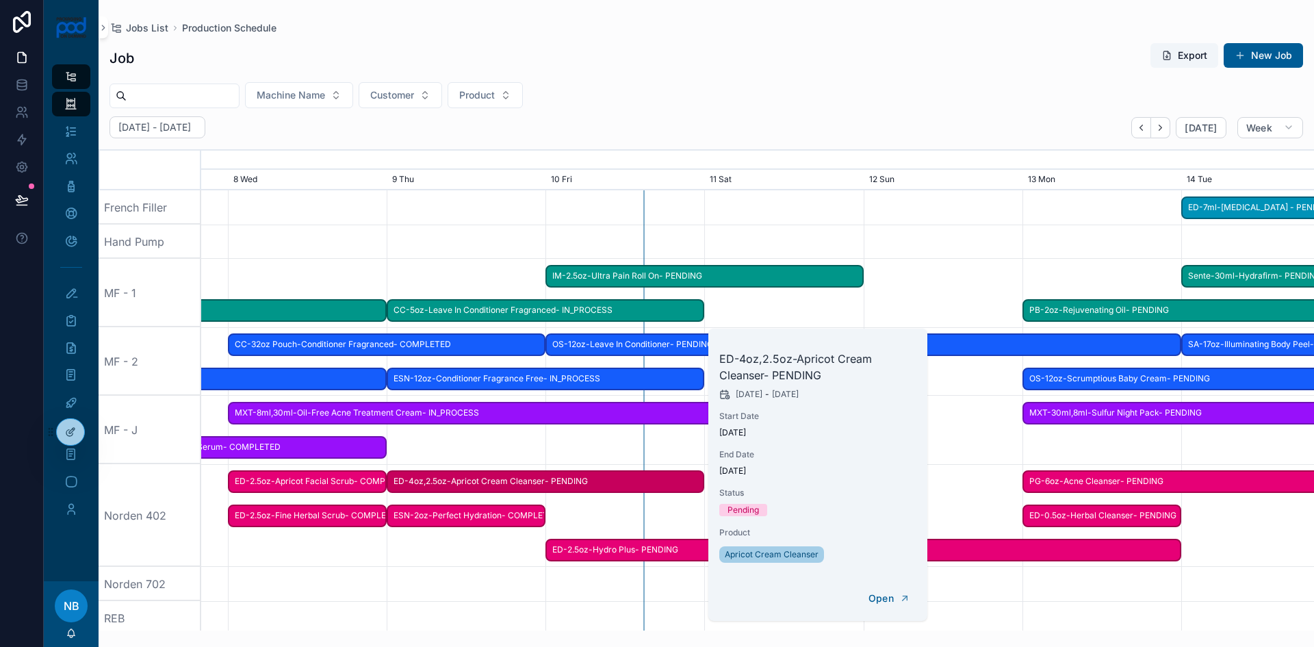
click at [0, 0] on button "Update Status" at bounding box center [0, 0] width 0 height 0
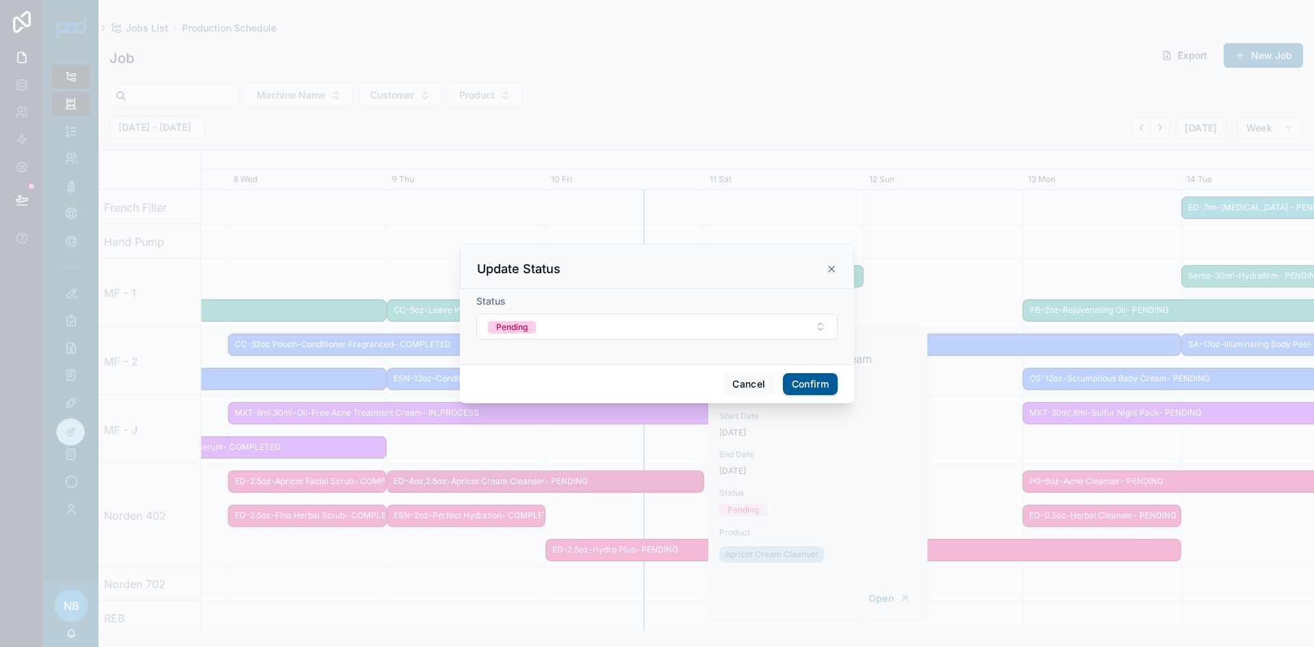
click at [514, 322] on div "Pending" at bounding box center [511, 327] width 31 height 12
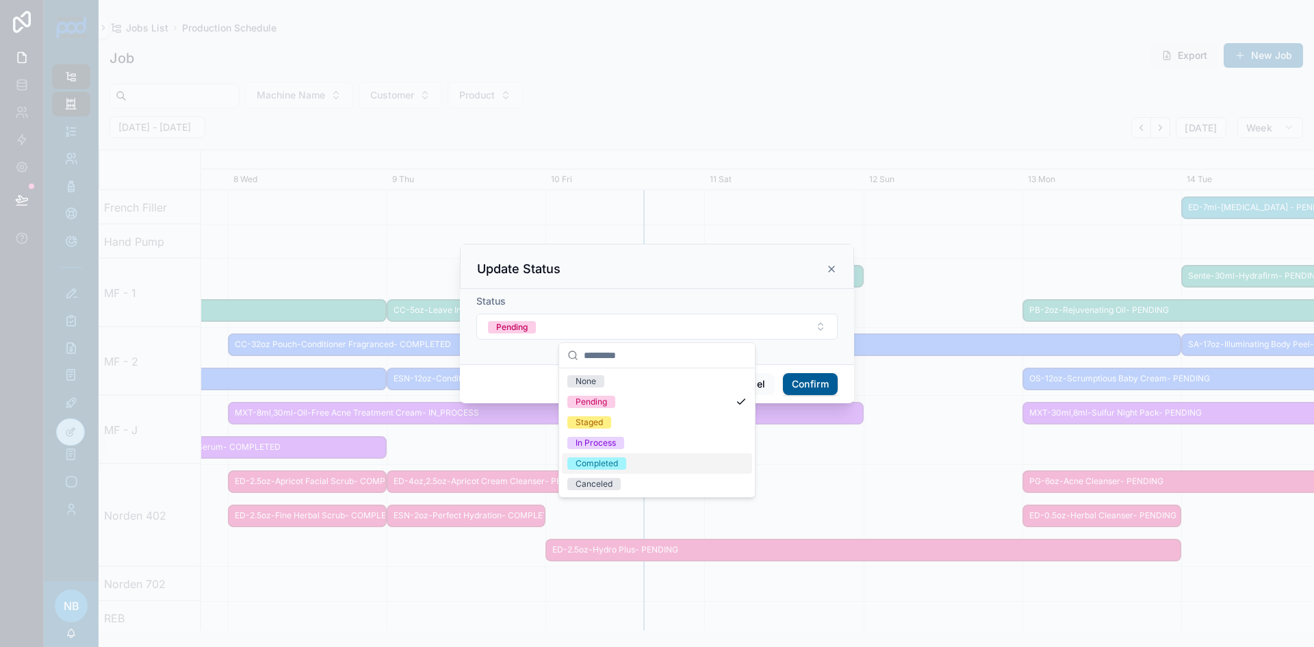
click at [592, 459] on div "Completed" at bounding box center [596, 463] width 42 height 12
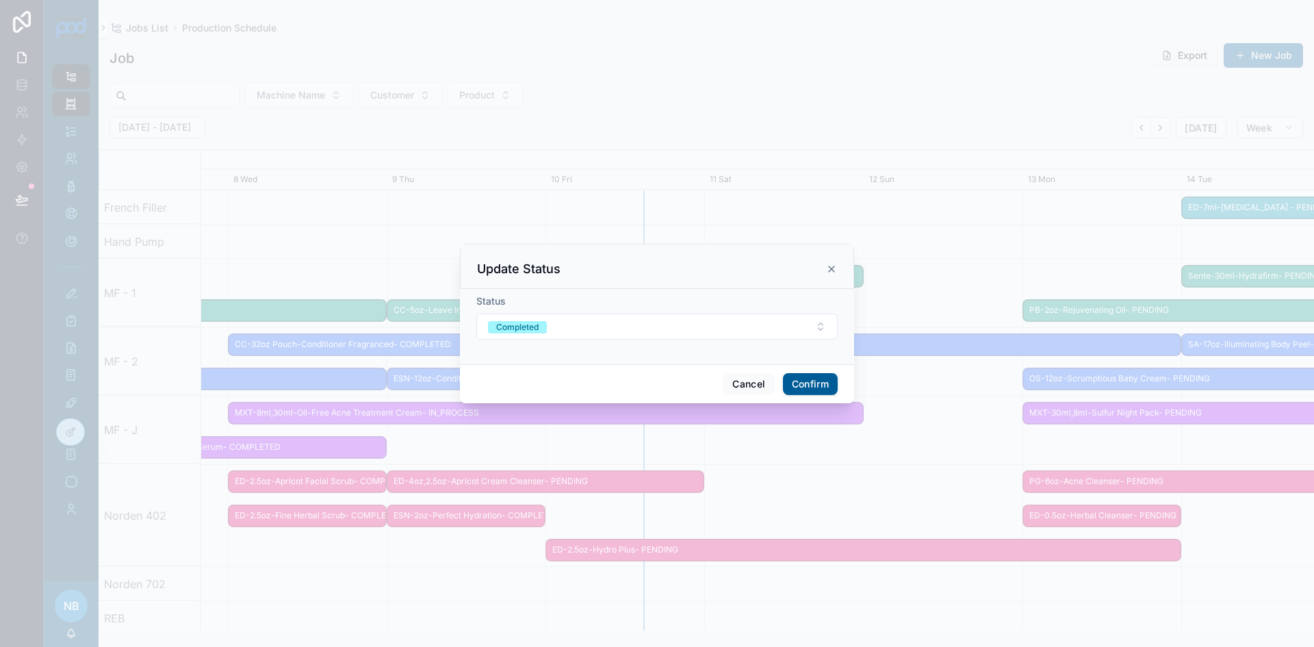
click at [829, 381] on button "Confirm" at bounding box center [810, 384] width 55 height 22
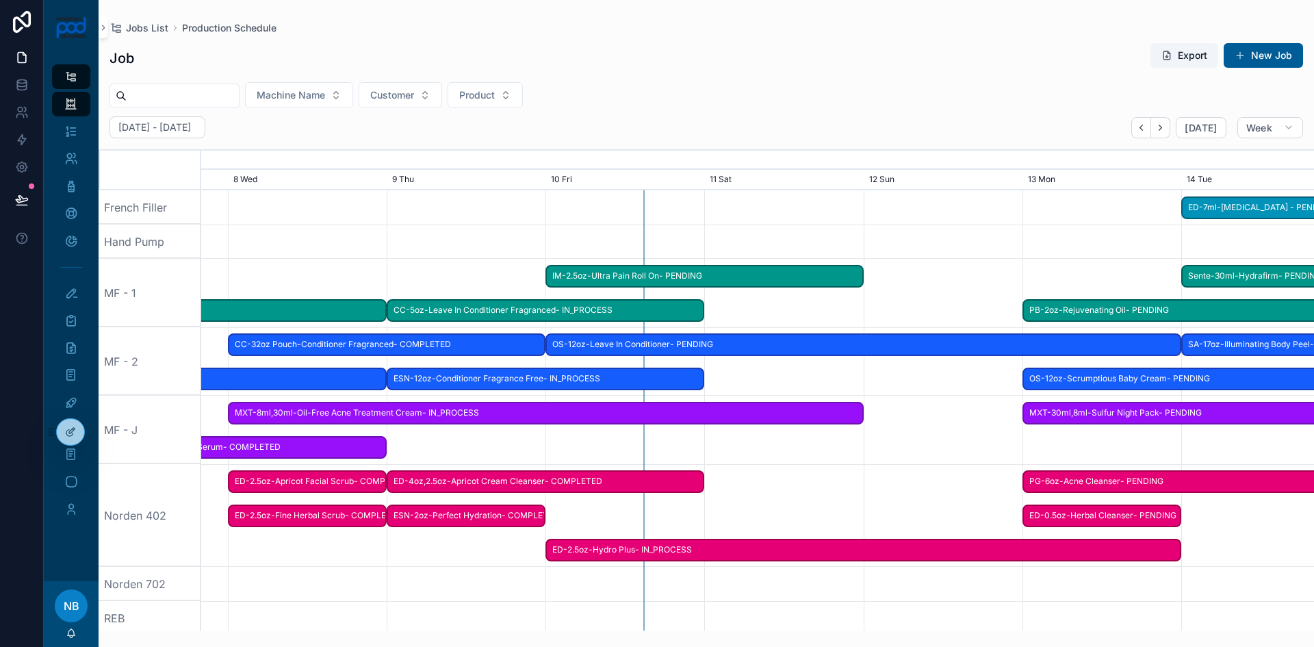
click at [803, 415] on span "MXT-8ml,30ml-Oil-Free Acne Treatment Cream- IN_PROCESS" at bounding box center [545, 413] width 633 height 23
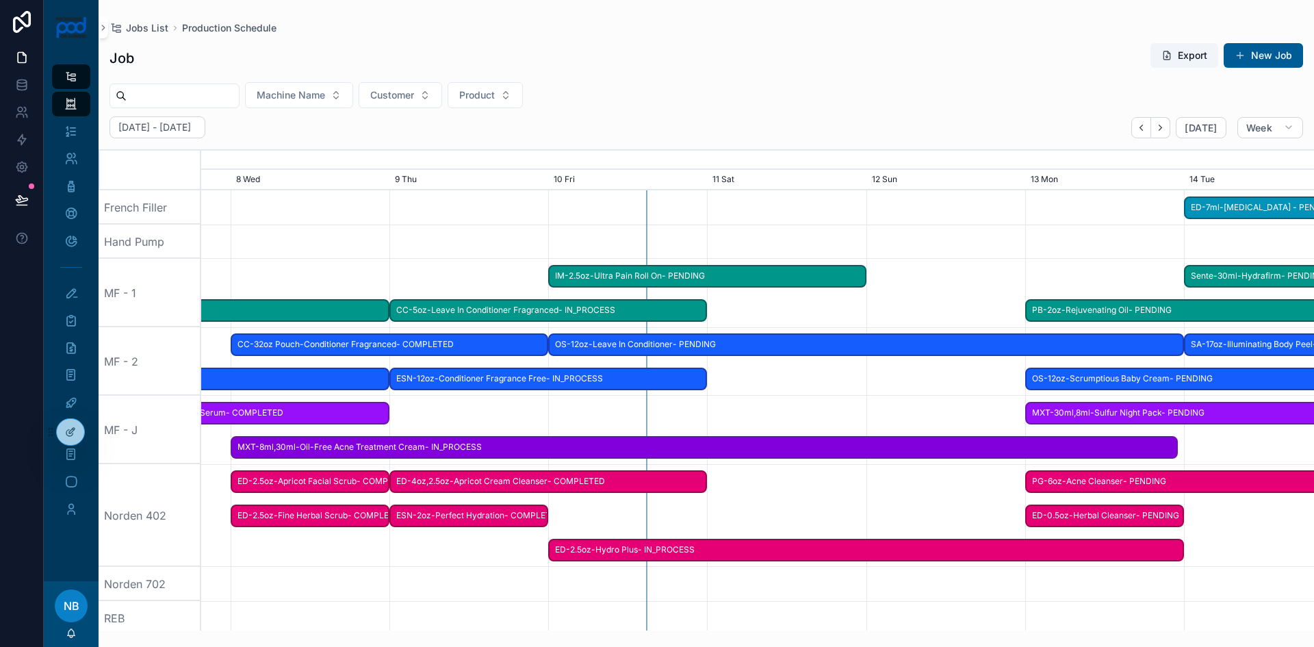
drag, startPoint x: 856, startPoint y: 413, endPoint x: 1174, endPoint y: 423, distance: 318.3
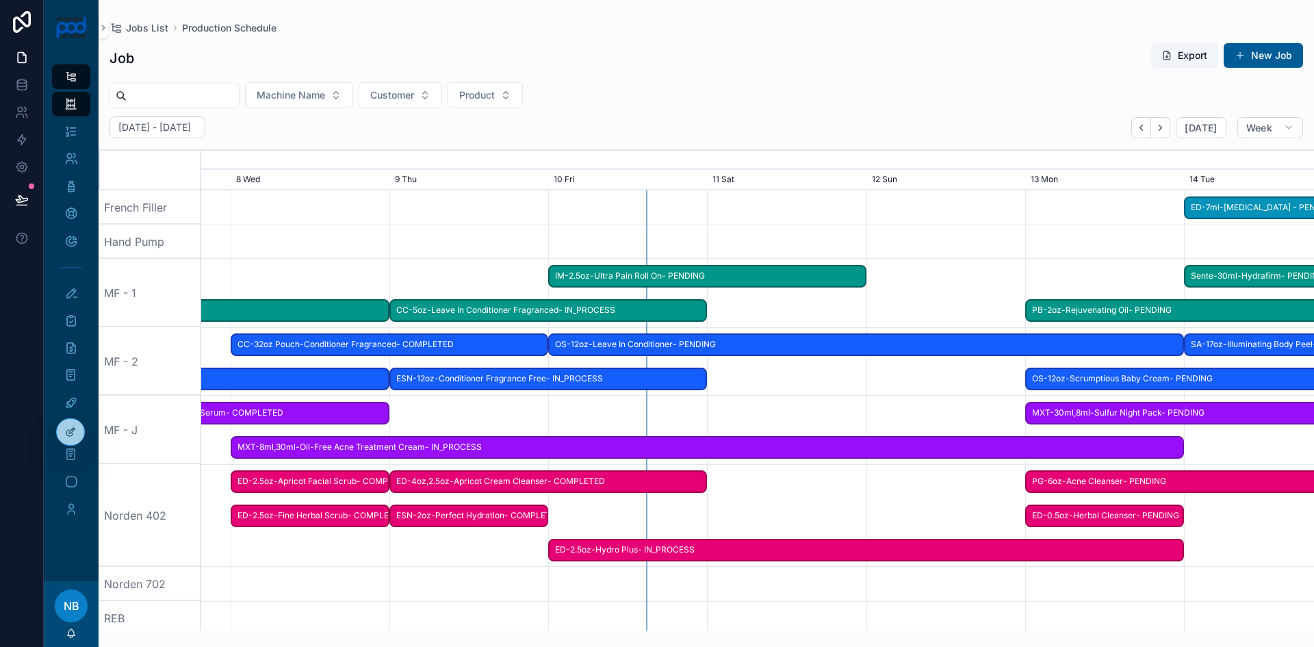
click at [907, 396] on div "scrollable content" at bounding box center [757, 429] width 4450 height 68
